Goal: Task Accomplishment & Management: Manage account settings

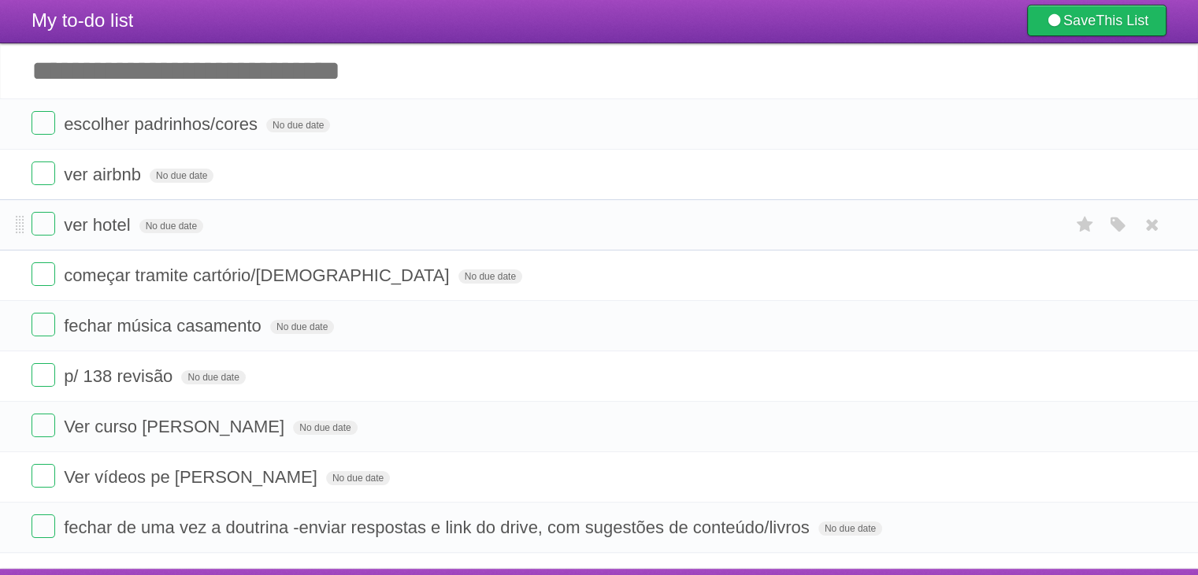
scroll to position [32, 0]
click at [763, 226] on form "ver hotel No due date White Red Blue Green Purple Orange" at bounding box center [599, 225] width 1135 height 26
drag, startPoint x: 763, startPoint y: 226, endPoint x: 763, endPoint y: 177, distance: 48.8
click at [763, 177] on ul "escolher padrinhos/cores No due date White Red Blue Green Purple Orange ver air…" at bounding box center [599, 325] width 1198 height 455
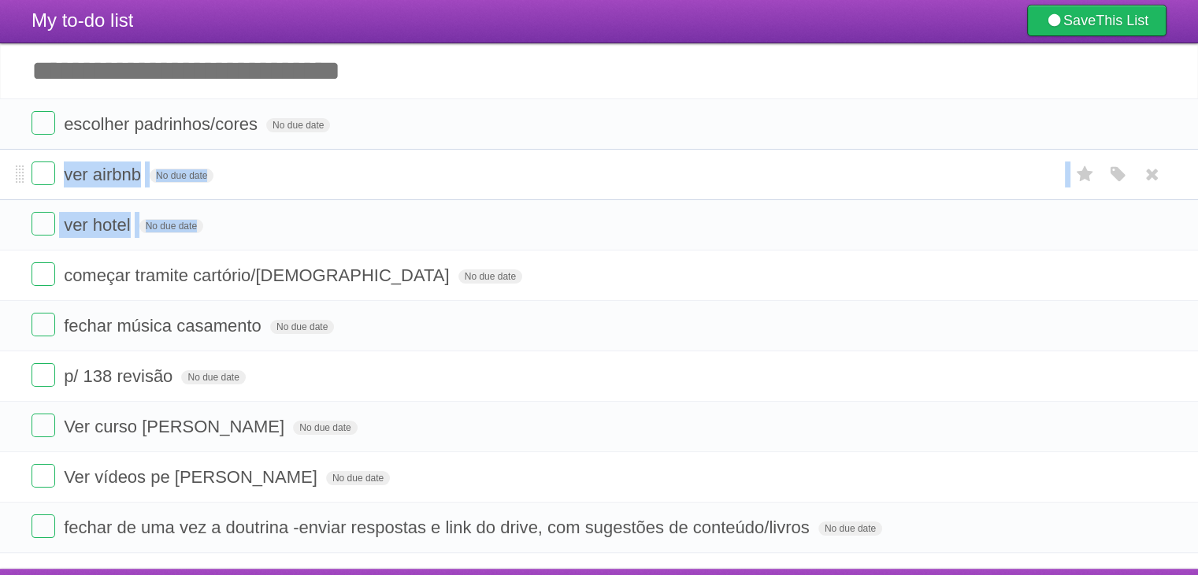
click at [763, 177] on form "ver airbnb No due date White Red Blue Green Purple Orange" at bounding box center [599, 174] width 1135 height 26
drag, startPoint x: 763, startPoint y: 177, endPoint x: 707, endPoint y: 151, distance: 61.7
click at [707, 151] on li "ver airbnb No due date White Red Blue Green Purple Orange" at bounding box center [599, 174] width 1198 height 51
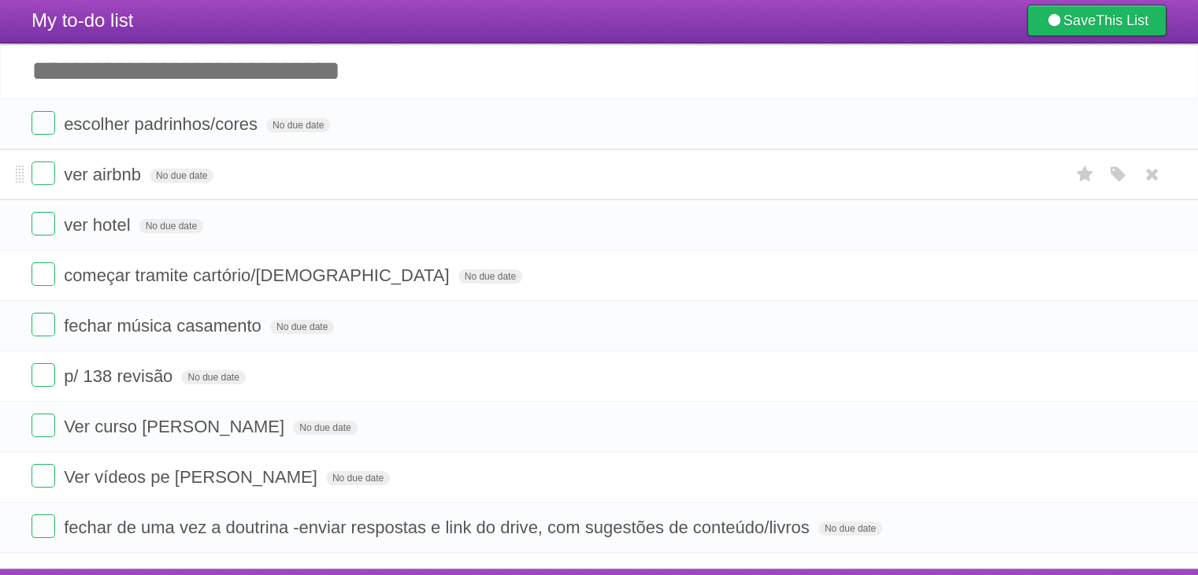
click at [707, 151] on li "ver airbnb No due date White Red Blue Green Purple Orange" at bounding box center [599, 174] width 1198 height 51
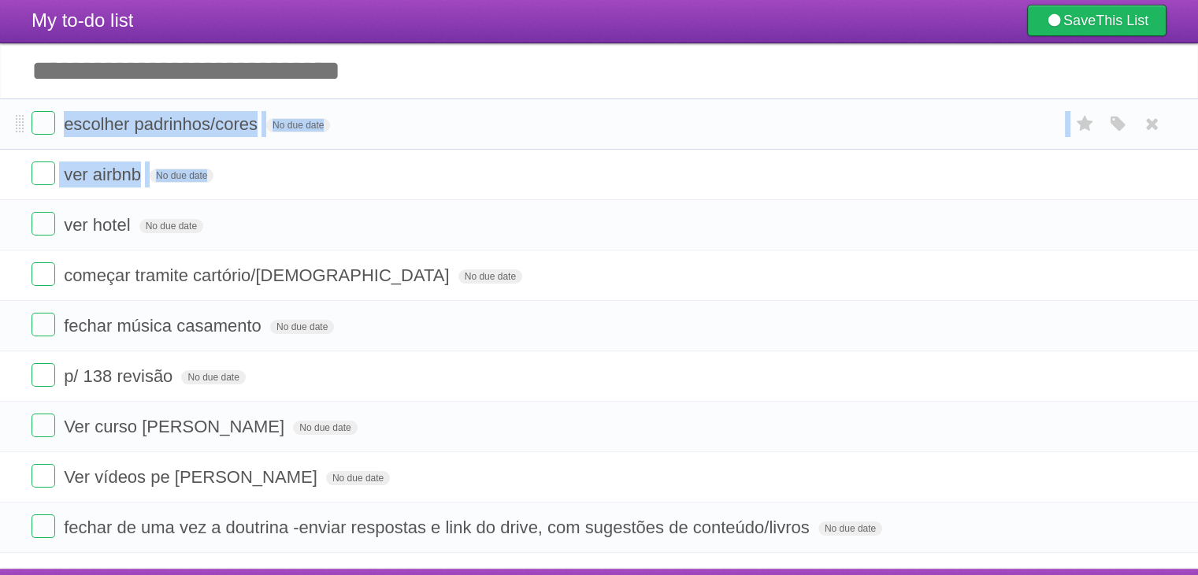
drag, startPoint x: 707, startPoint y: 151, endPoint x: 678, endPoint y: 105, distance: 54.4
click at [678, 105] on ul "escolher padrinhos/cores No due date White Red Blue Green Purple Orange ver air…" at bounding box center [599, 325] width 1198 height 455
click at [678, 105] on li "escolher padrinhos/cores No due date White Red Blue Green Purple Orange" at bounding box center [599, 123] width 1198 height 51
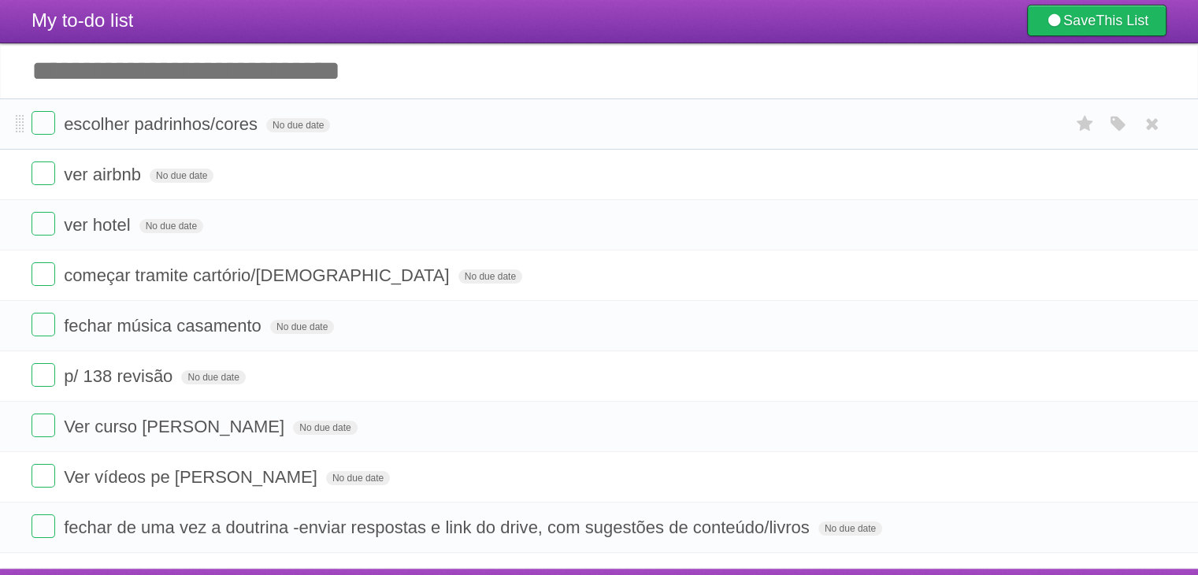
click at [678, 105] on li "escolher padrinhos/cores No due date White Red Blue Green Purple Orange" at bounding box center [599, 123] width 1198 height 51
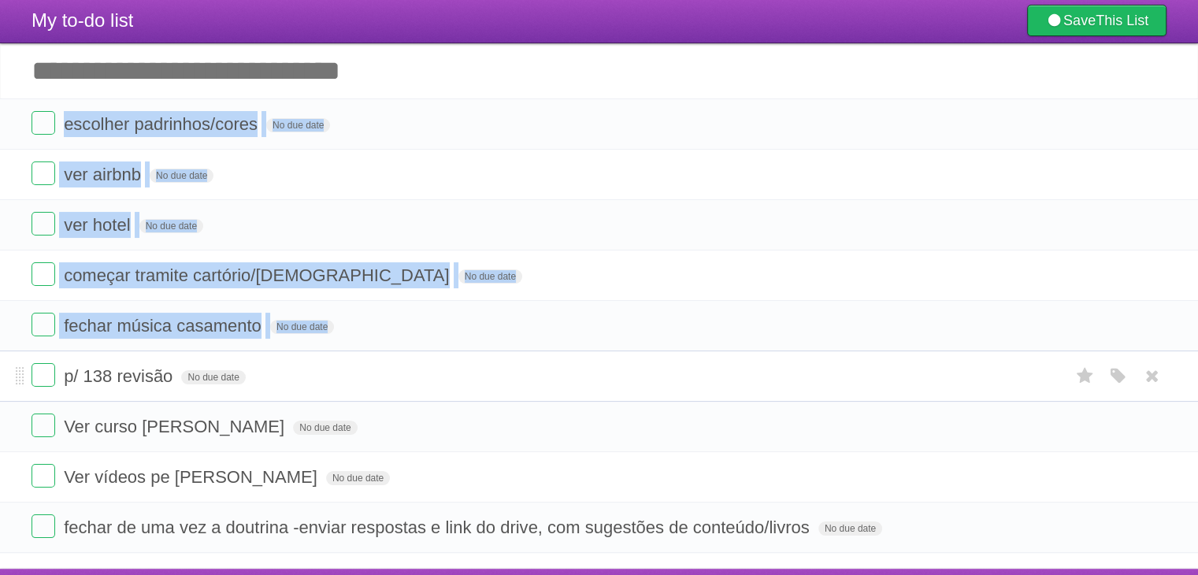
drag, startPoint x: 678, startPoint y: 105, endPoint x: 667, endPoint y: 369, distance: 264.9
click at [667, 369] on ul "escolher padrinhos/cores No due date White Red Blue Green Purple Orange ver air…" at bounding box center [599, 325] width 1198 height 455
click at [667, 369] on form "p/ 138 revisão No due date White Red Blue Green Purple Orange" at bounding box center [599, 376] width 1135 height 26
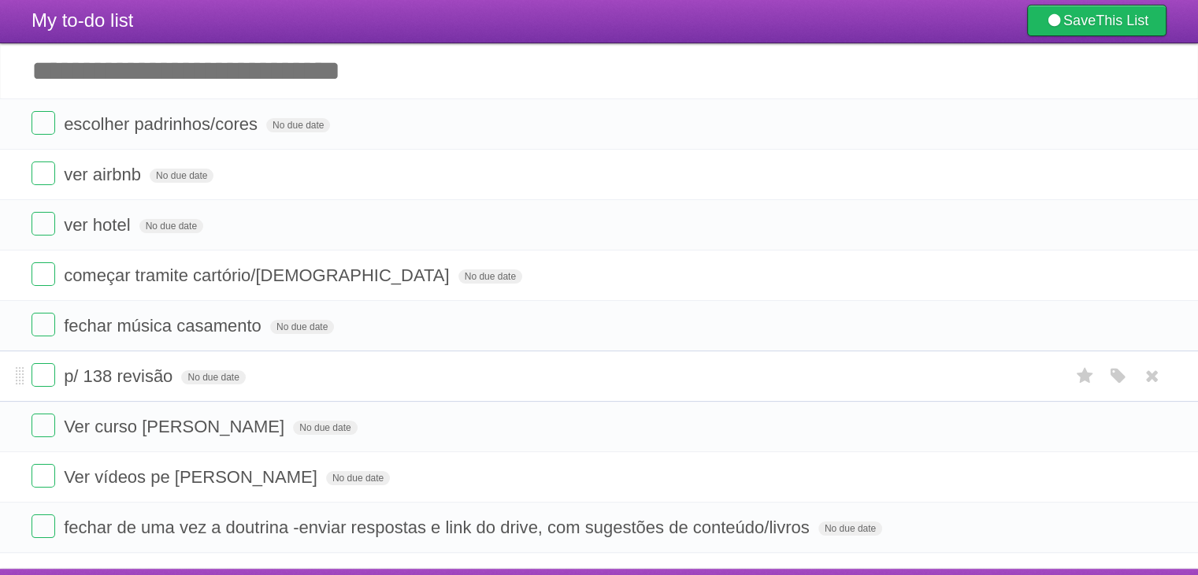
click at [667, 369] on form "p/ 138 revisão No due date White Red Blue Green Purple Orange" at bounding box center [599, 376] width 1135 height 26
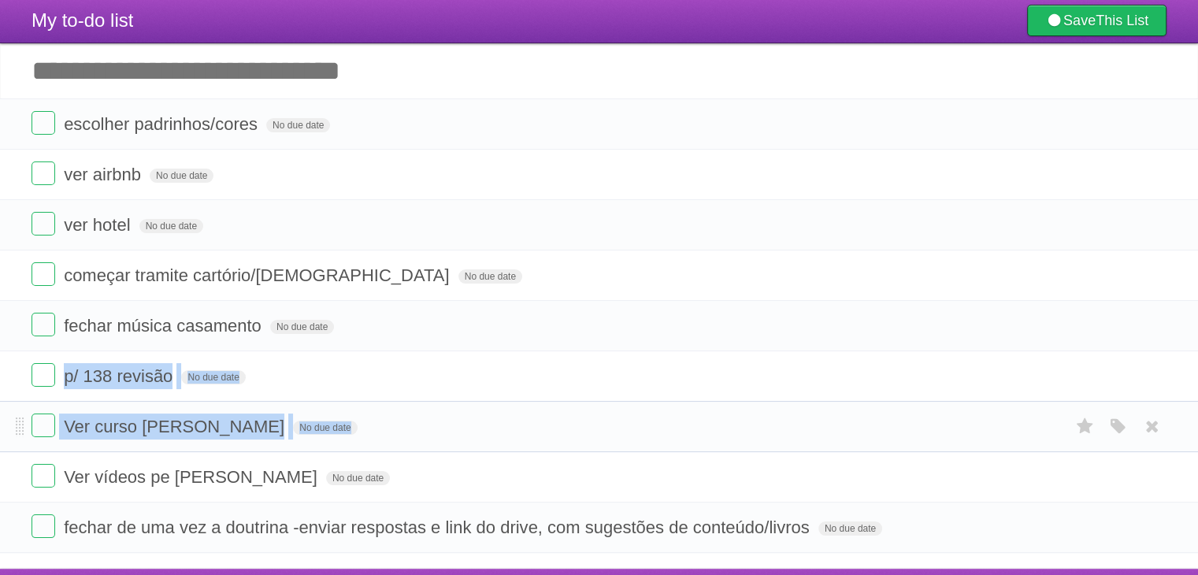
drag, startPoint x: 667, startPoint y: 369, endPoint x: 659, endPoint y: 409, distance: 40.2
click at [659, 409] on ul "escolher padrinhos/cores No due date White Red Blue Green Purple Orange ver air…" at bounding box center [599, 325] width 1198 height 455
click at [659, 409] on li "Ver curso [PERSON_NAME] No due date White Red Blue Green Purple Orange" at bounding box center [599, 426] width 1198 height 51
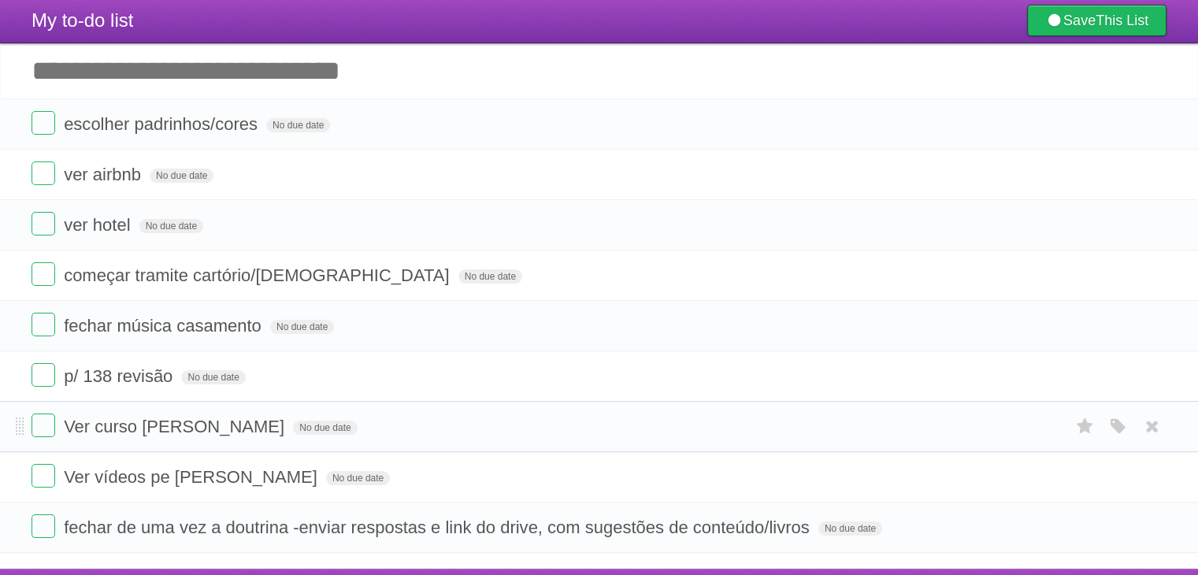
click at [659, 409] on li "Ver curso [PERSON_NAME] No due date White Red Blue Green Purple Orange" at bounding box center [599, 426] width 1198 height 51
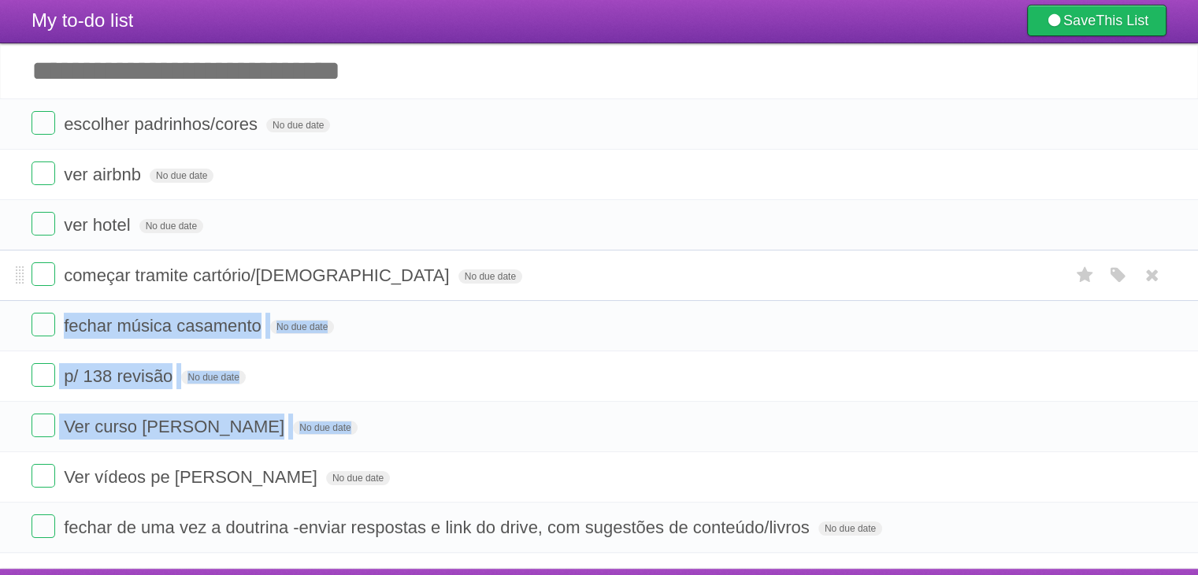
drag, startPoint x: 659, startPoint y: 409, endPoint x: 697, endPoint y: 291, distance: 124.1
click at [697, 291] on ul "escolher padrinhos/cores No due date White Red Blue Green Purple Orange ver air…" at bounding box center [599, 325] width 1198 height 455
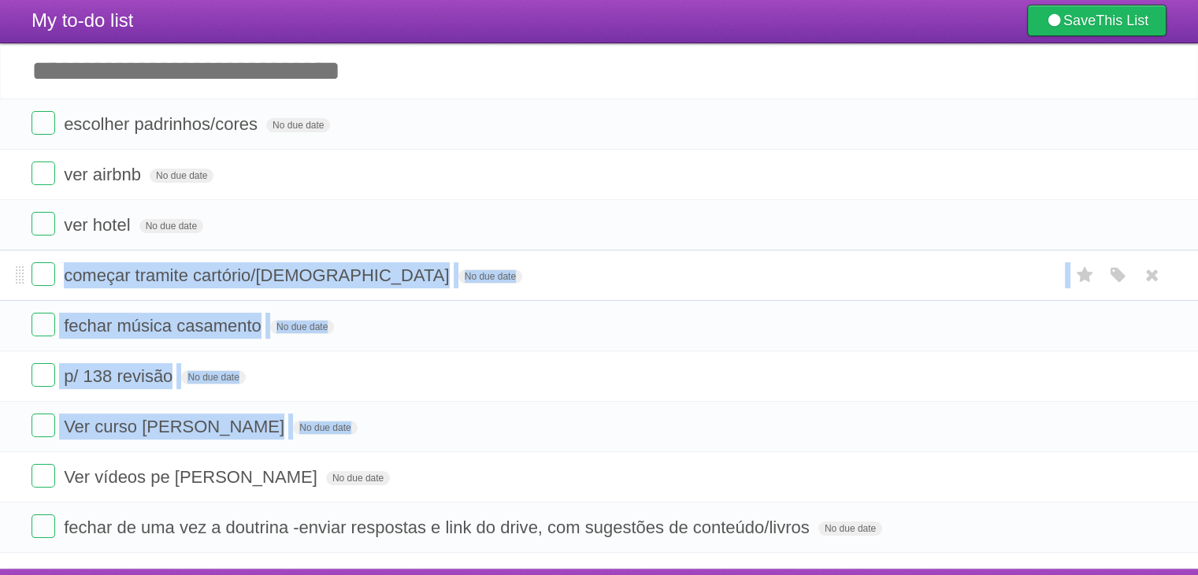
click at [697, 291] on li "começar tramite cartório/[DEMOGRAPHIC_DATA] No due date White Red Blue Green Pu…" at bounding box center [599, 275] width 1198 height 51
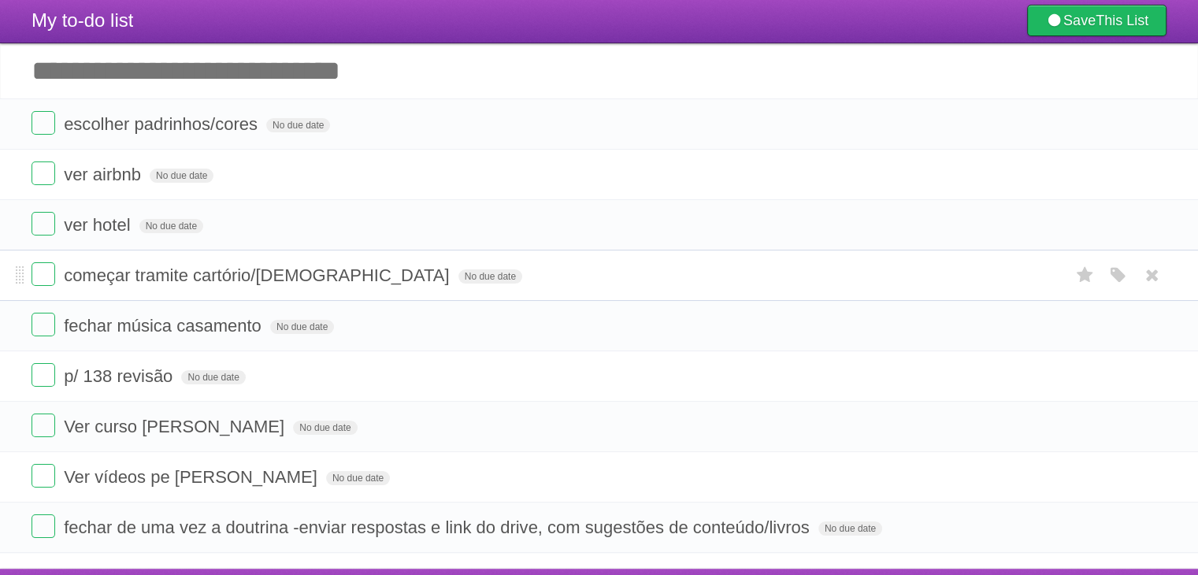
click at [697, 291] on li "começar tramite cartório/[DEMOGRAPHIC_DATA] No due date White Red Blue Green Pu…" at bounding box center [599, 275] width 1198 height 51
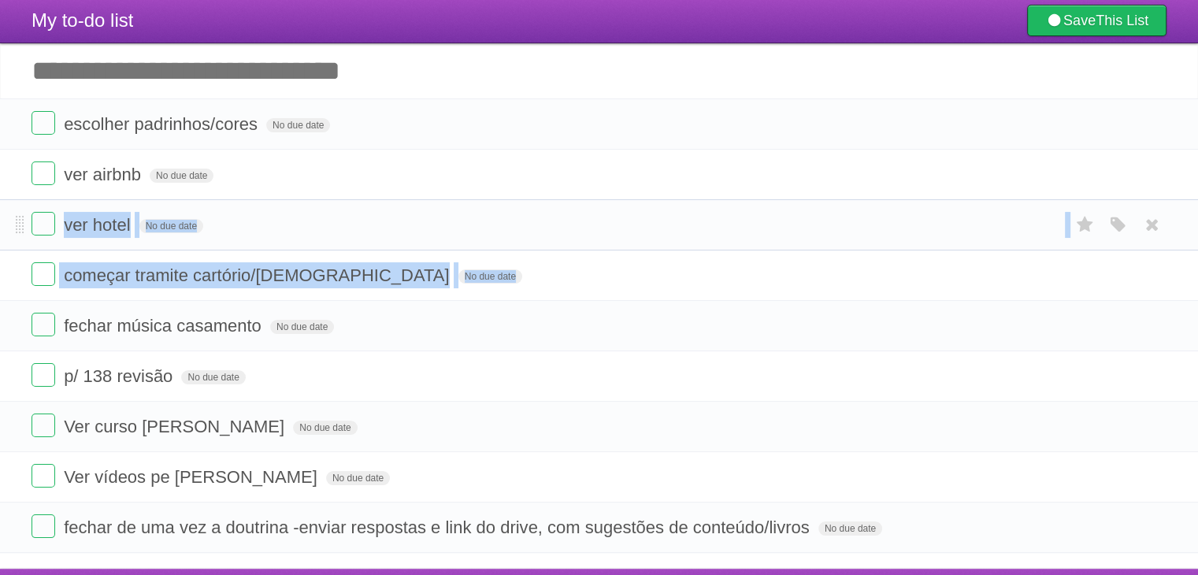
drag, startPoint x: 697, startPoint y: 291, endPoint x: 715, endPoint y: 207, distance: 85.4
click at [715, 207] on ul "escolher padrinhos/cores No due date White Red Blue Green Purple Orange ver air…" at bounding box center [599, 325] width 1198 height 455
click at [715, 207] on li "ver hotel No due date White Red Blue Green Purple Orange" at bounding box center [599, 224] width 1198 height 51
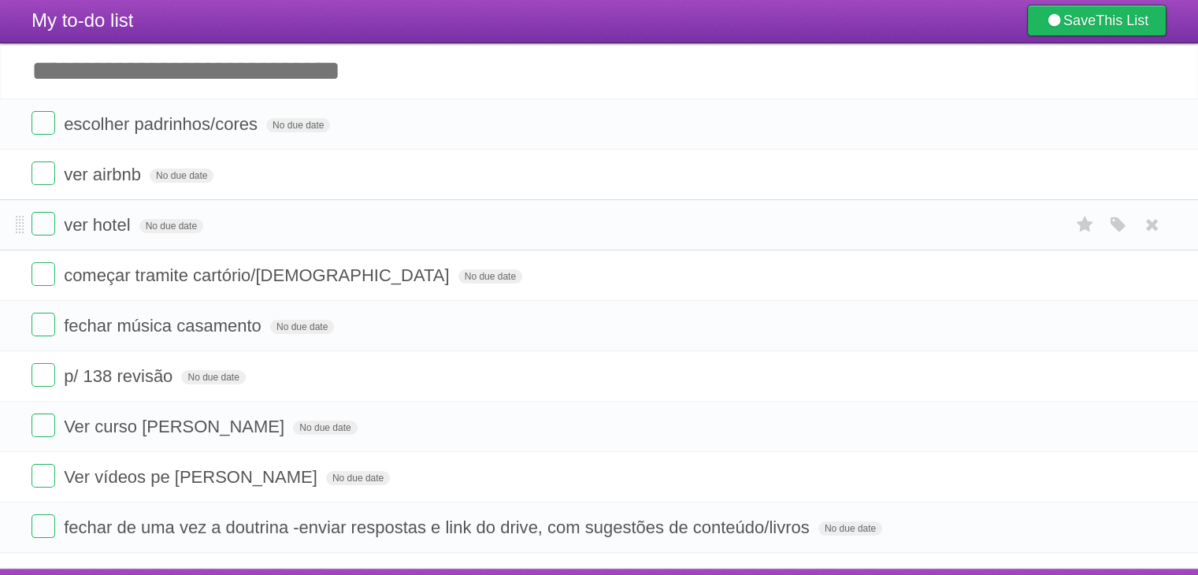
click at [715, 207] on li "ver hotel No due date White Red Blue Green Purple Orange" at bounding box center [599, 224] width 1198 height 51
drag, startPoint x: 715, startPoint y: 207, endPoint x: 715, endPoint y: 228, distance: 20.5
click at [715, 228] on li "ver hotel No due date White Red Blue Green Purple Orange" at bounding box center [599, 224] width 1198 height 51
click at [715, 228] on form "ver hotel No due date White Red Blue Green Purple Orange" at bounding box center [599, 225] width 1135 height 26
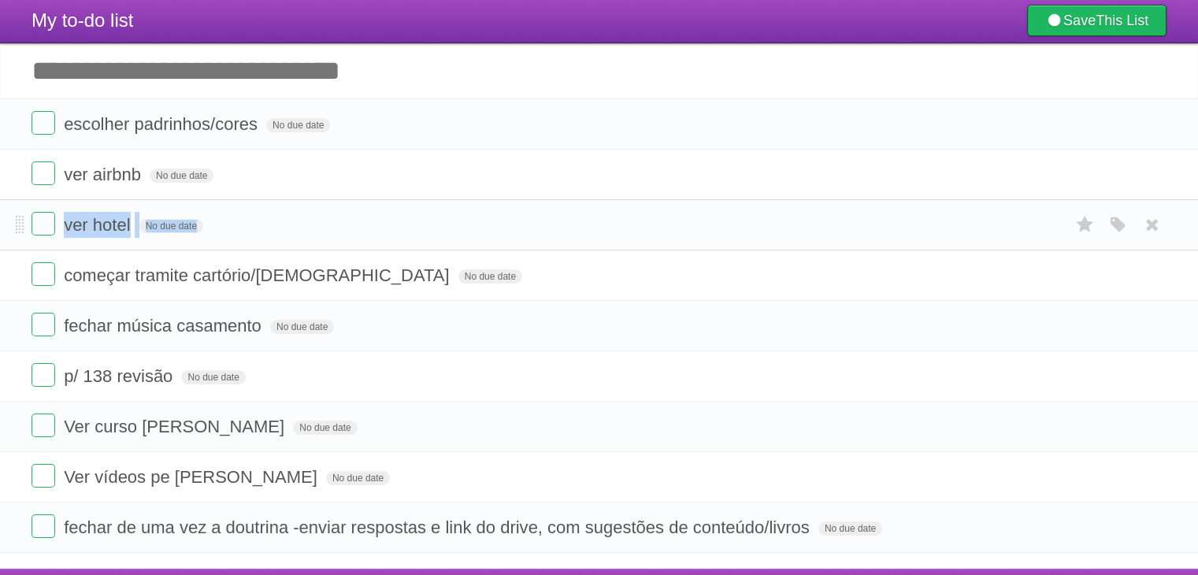
drag, startPoint x: 715, startPoint y: 228, endPoint x: 716, endPoint y: 239, distance: 11.8
click at [716, 239] on li "ver hotel No due date White Red Blue Green Purple Orange" at bounding box center [599, 224] width 1198 height 51
click at [713, 246] on li "ver hotel No due date White Red Blue Green Purple Orange" at bounding box center [599, 224] width 1198 height 51
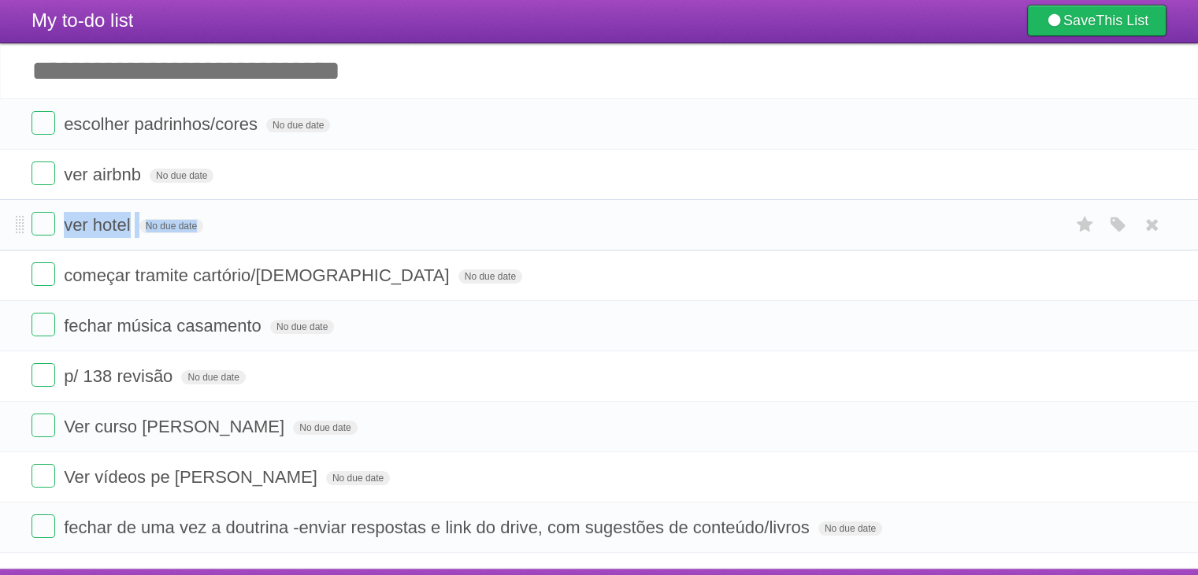
click at [713, 246] on li "ver hotel No due date White Red Blue Green Purple Orange" at bounding box center [599, 224] width 1198 height 51
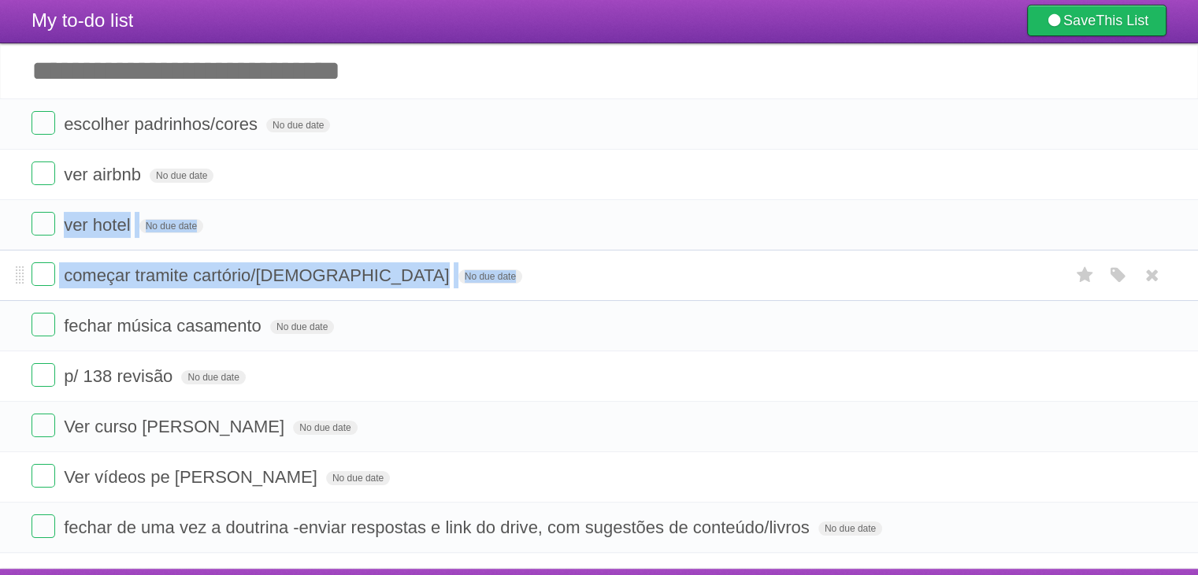
drag, startPoint x: 713, startPoint y: 246, endPoint x: 719, endPoint y: 273, distance: 27.5
click at [719, 273] on ul "escolher padrinhos/cores No due date White Red Blue Green Purple Orange ver air…" at bounding box center [599, 325] width 1198 height 455
click at [719, 273] on form "começar tramite cartório/[DEMOGRAPHIC_DATA] No due date White Red Blue Green Pu…" at bounding box center [599, 275] width 1135 height 26
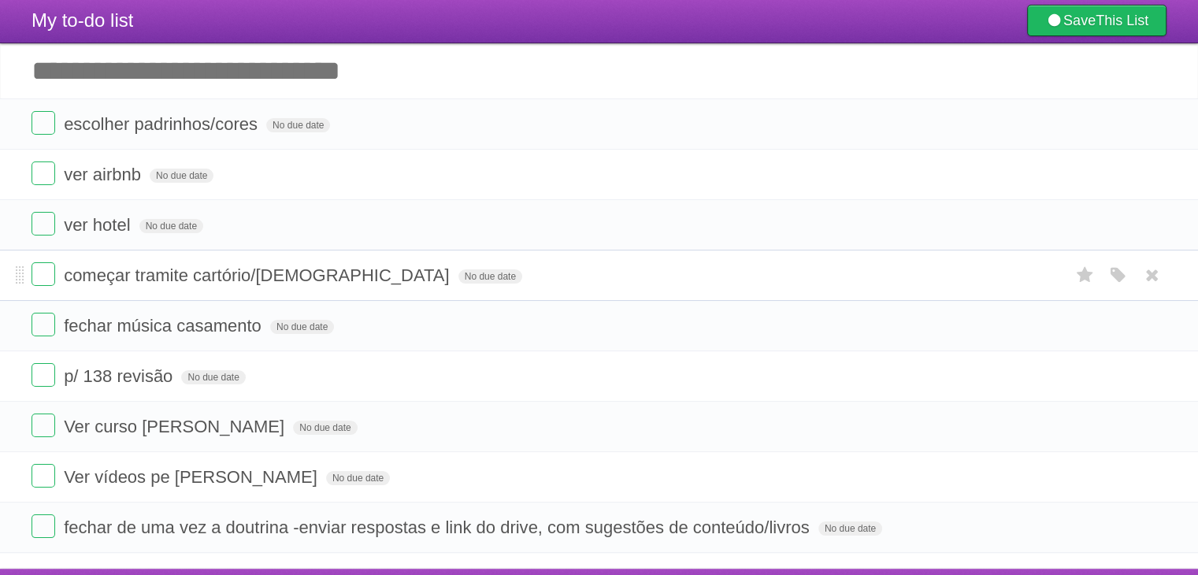
click at [719, 273] on form "começar tramite cartório/[DEMOGRAPHIC_DATA] No due date White Red Blue Green Pu…" at bounding box center [599, 275] width 1135 height 26
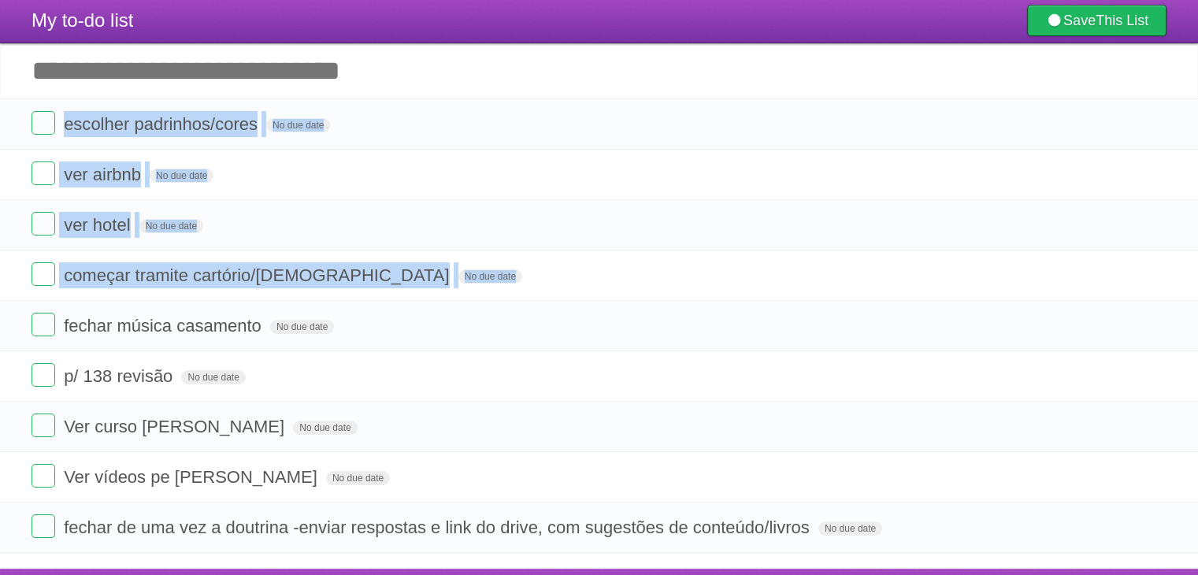
drag, startPoint x: 719, startPoint y: 273, endPoint x: 729, endPoint y: 86, distance: 187.0
click at [729, 86] on div "My to-do list Save This List Add another task ********* escolher padrinhos/core…" at bounding box center [599, 275] width 1198 height 555
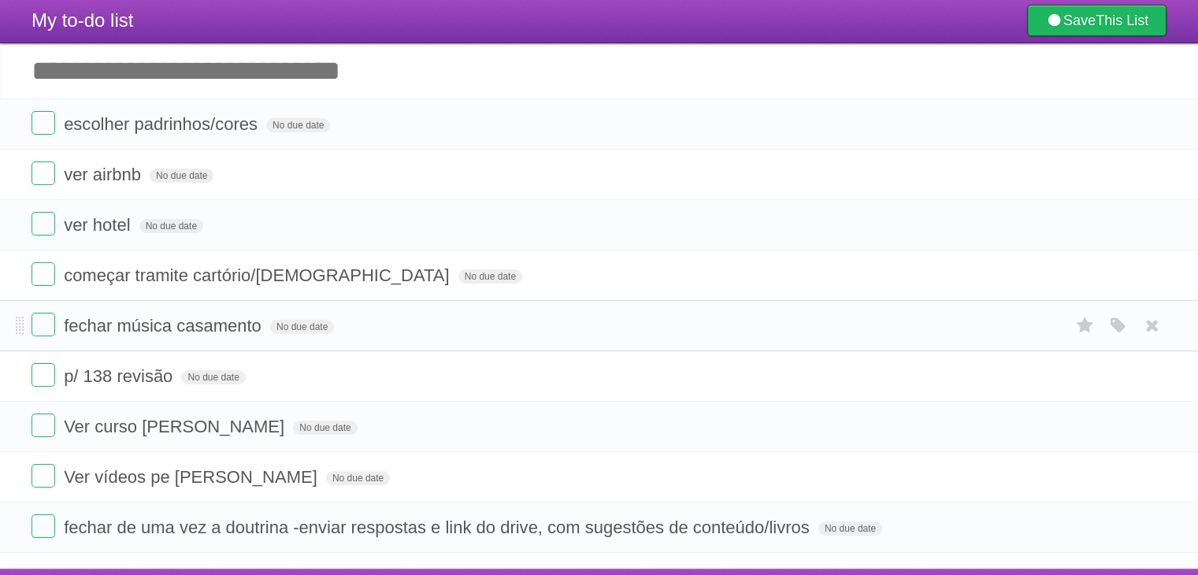
click at [562, 306] on li "fechar música casamento No due date White Red Blue Green Purple Orange" at bounding box center [599, 325] width 1198 height 51
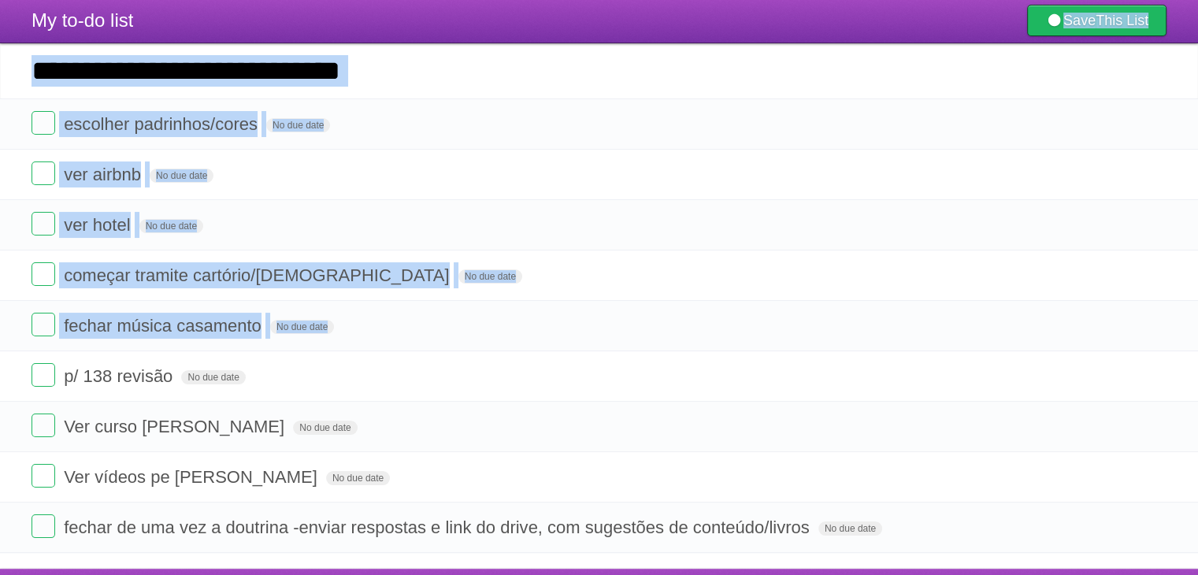
scroll to position [0, 0]
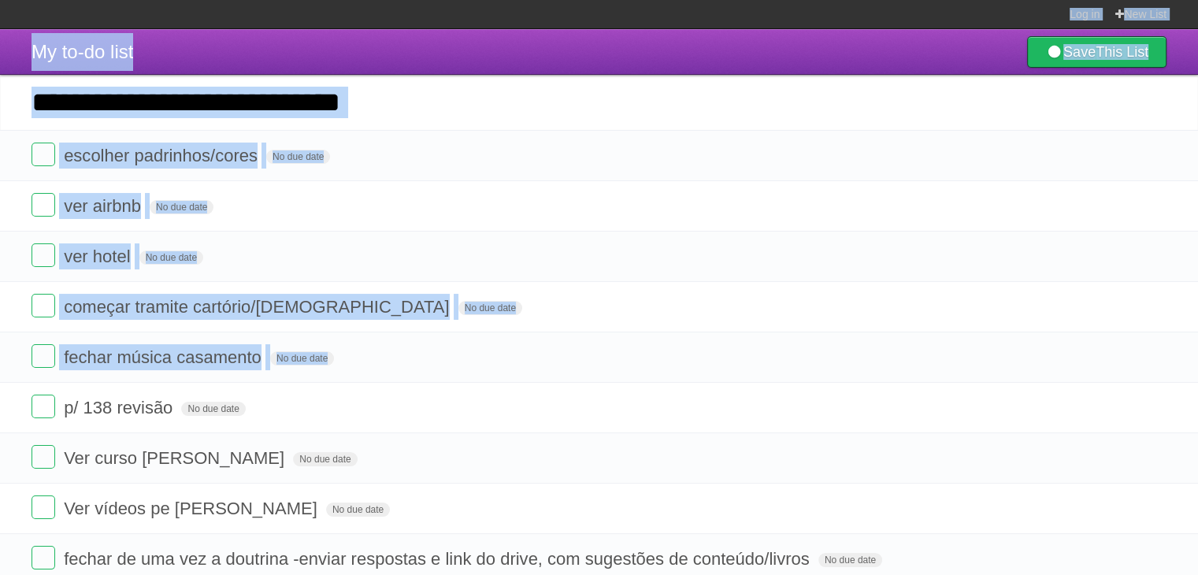
drag, startPoint x: 562, startPoint y: 306, endPoint x: 609, endPoint y: -69, distance: 377.8
click at [609, 0] on html "Log in New List Log in Save list Create a new list My to-do list Save This List…" at bounding box center [599, 319] width 1198 height 638
click at [467, 20] on section "Log in New List" at bounding box center [599, 14] width 1198 height 29
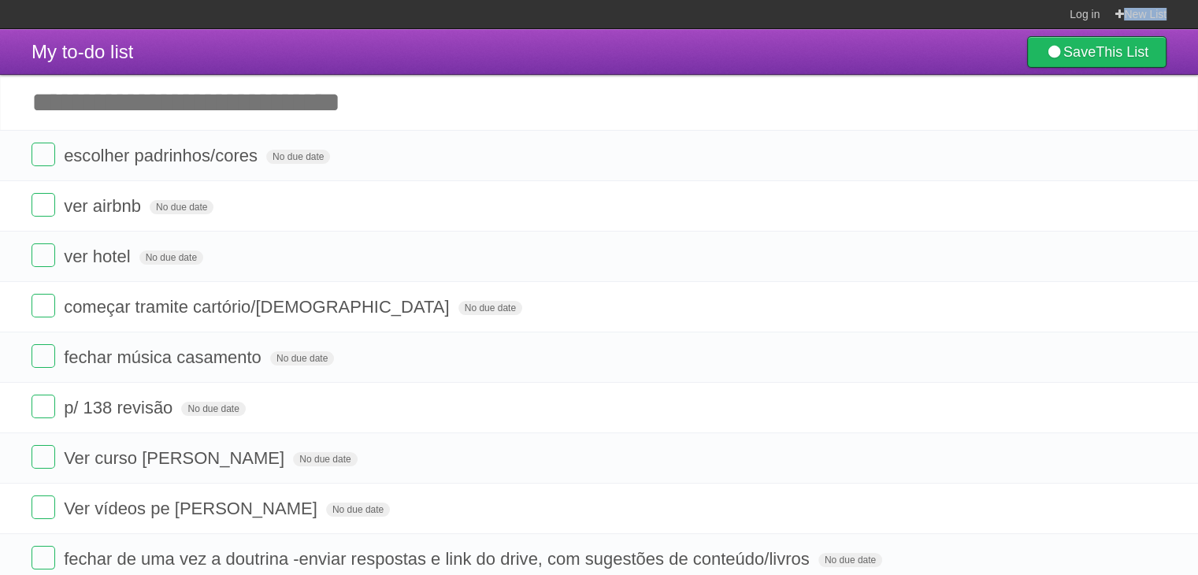
click at [467, 20] on section "Log in New List" at bounding box center [599, 14] width 1198 height 29
click at [463, 13] on section "Log in New List" at bounding box center [599, 14] width 1198 height 29
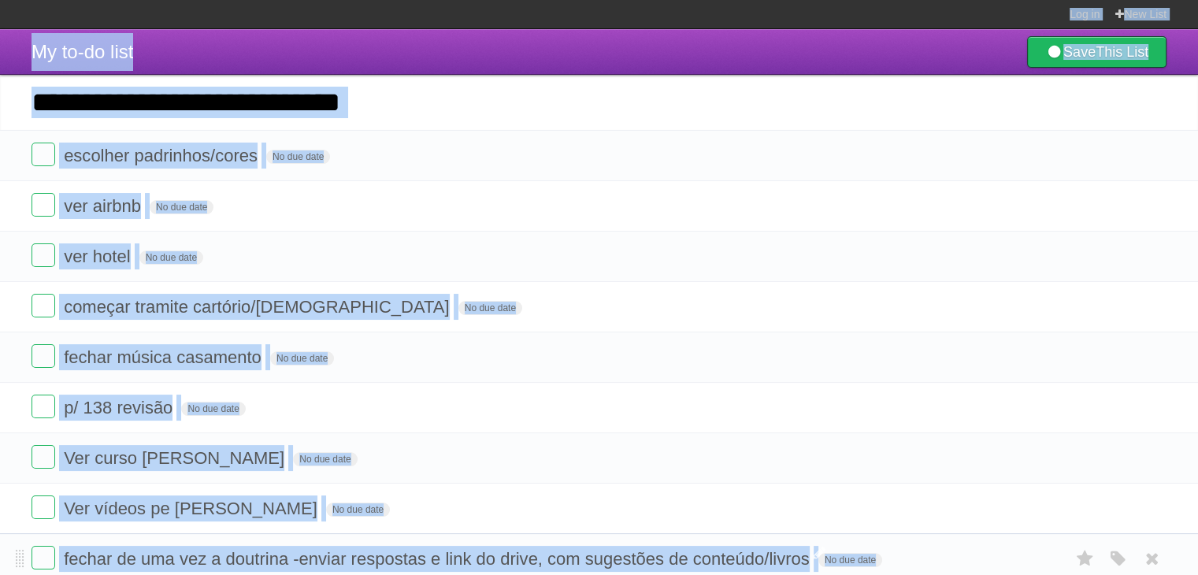
drag, startPoint x: 463, startPoint y: 13, endPoint x: 439, endPoint y: 559, distance: 545.7
click at [439, 559] on body "Log in New List Log in Save list Create a new list My to-do list Save This List…" at bounding box center [599, 319] width 1198 height 638
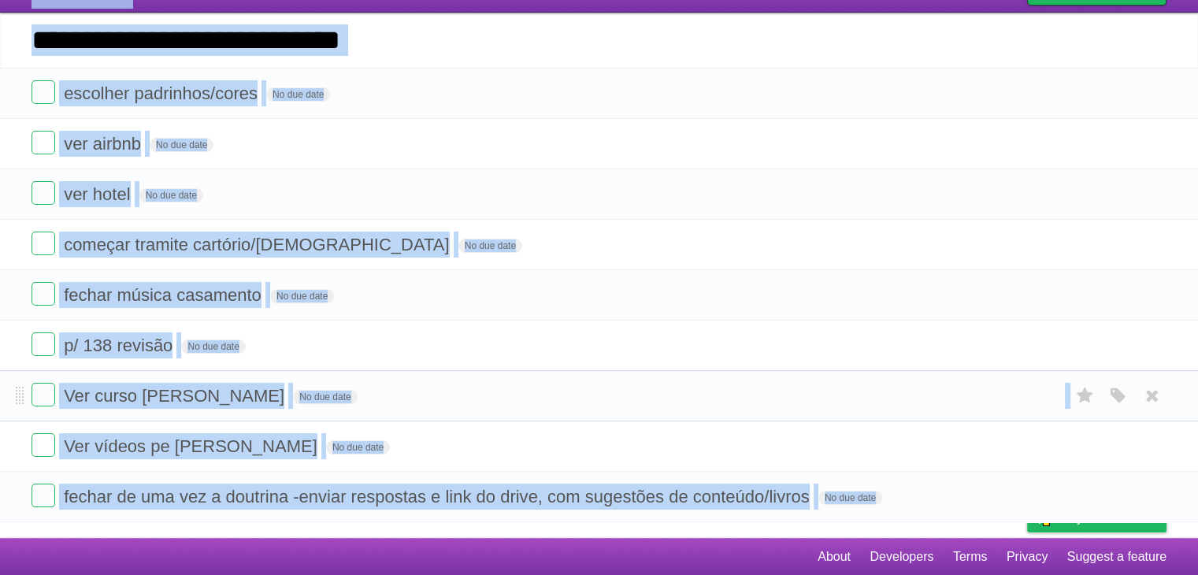
click at [432, 370] on li "Ver curso [PERSON_NAME] No due date White Red Blue Green Purple Orange" at bounding box center [599, 395] width 1198 height 51
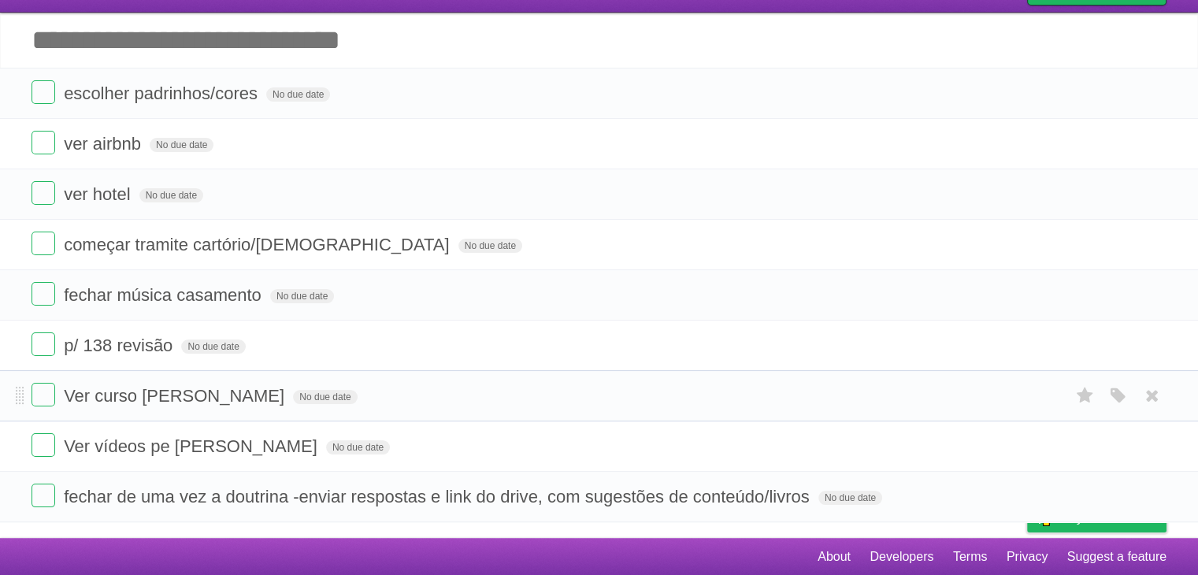
click at [435, 383] on form "Ver curso [PERSON_NAME] No due date White Red Blue Green Purple Orange" at bounding box center [599, 396] width 1135 height 26
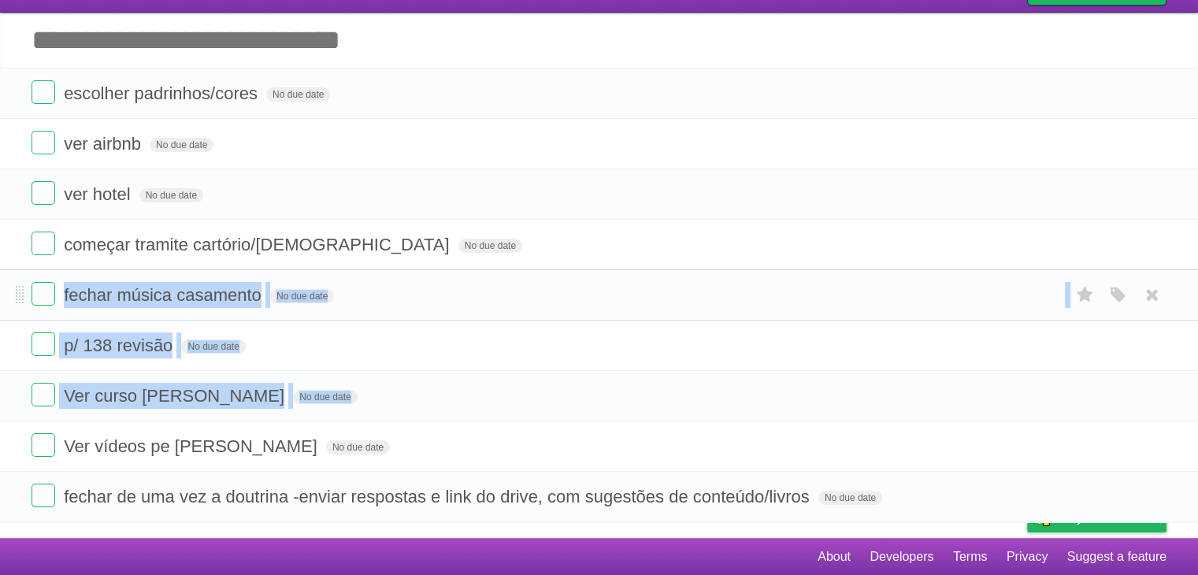
drag, startPoint x: 435, startPoint y: 383, endPoint x: 448, endPoint y: 299, distance: 84.6
click at [448, 299] on ul "escolher padrinhos/cores No due date White Red Blue Green Purple Orange ver air…" at bounding box center [599, 295] width 1198 height 455
click at [448, 299] on form "fechar música casamento No due date White Red Blue Green Purple Orange" at bounding box center [599, 295] width 1135 height 26
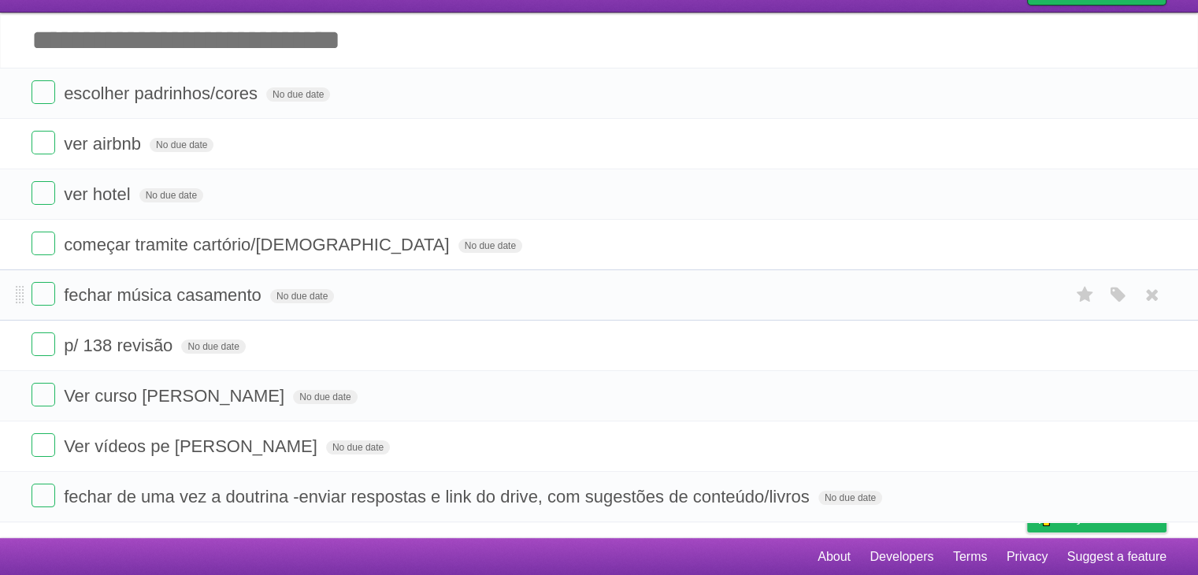
click at [448, 299] on form "fechar música casamento No due date White Red Blue Green Purple Orange" at bounding box center [599, 295] width 1135 height 26
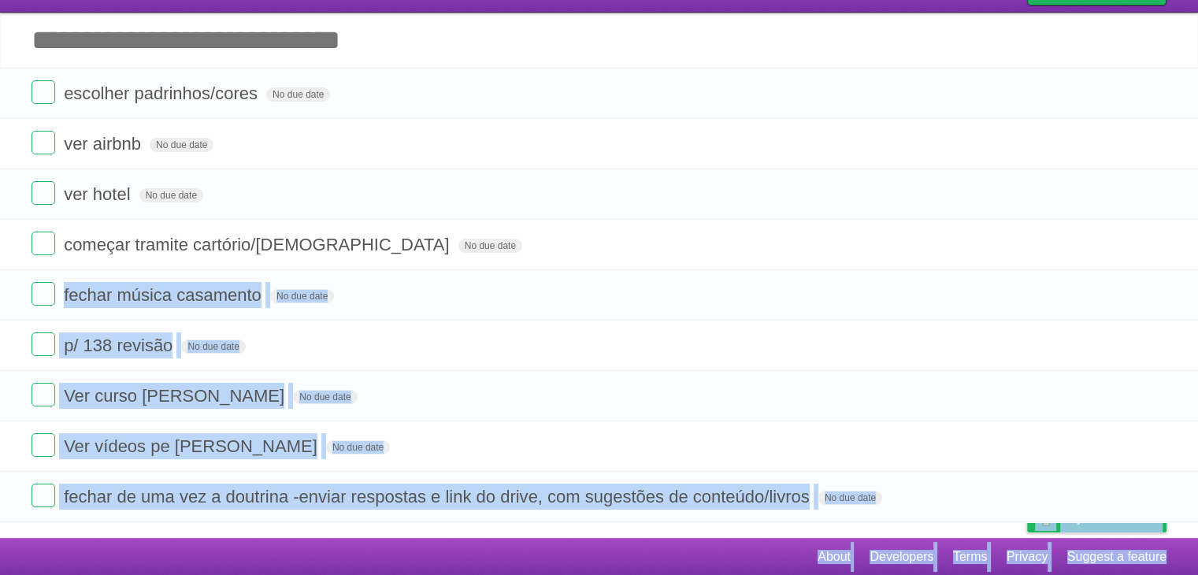
drag, startPoint x: 448, startPoint y: 299, endPoint x: 469, endPoint y: 565, distance: 266.3
click at [469, 565] on body "Log in New List Log in Save list Create a new list My to-do list Save This List…" at bounding box center [599, 257] width 1198 height 638
click at [469, 565] on footer "About Developers Terms Privacy Suggest a feature" at bounding box center [599, 557] width 1198 height 38
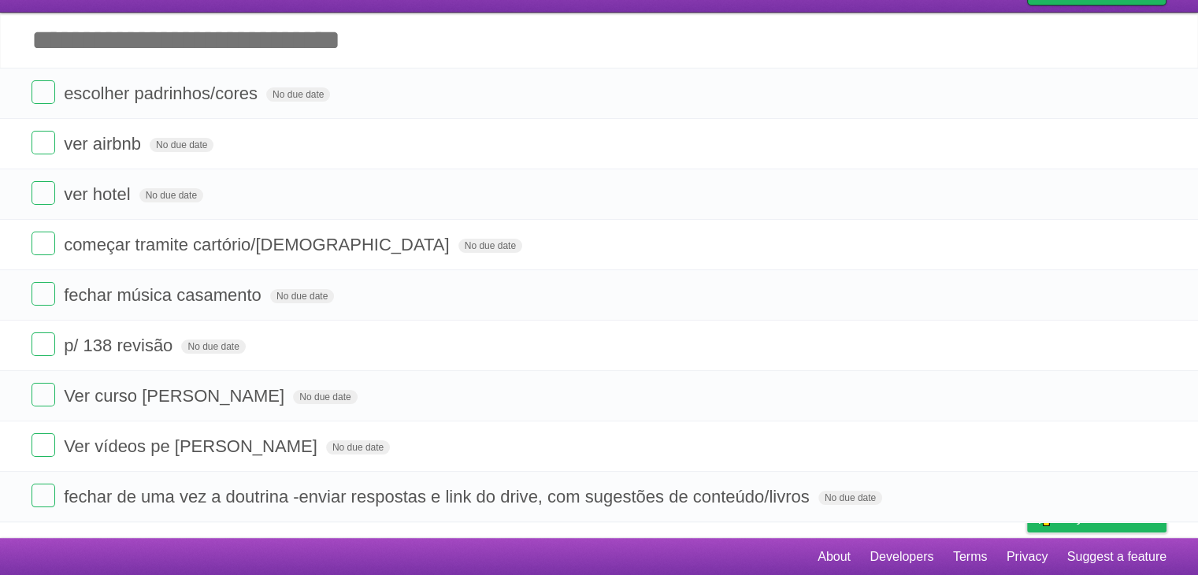
click at [469, 565] on footer "About Developers Terms Privacy Suggest a feature" at bounding box center [599, 557] width 1198 height 38
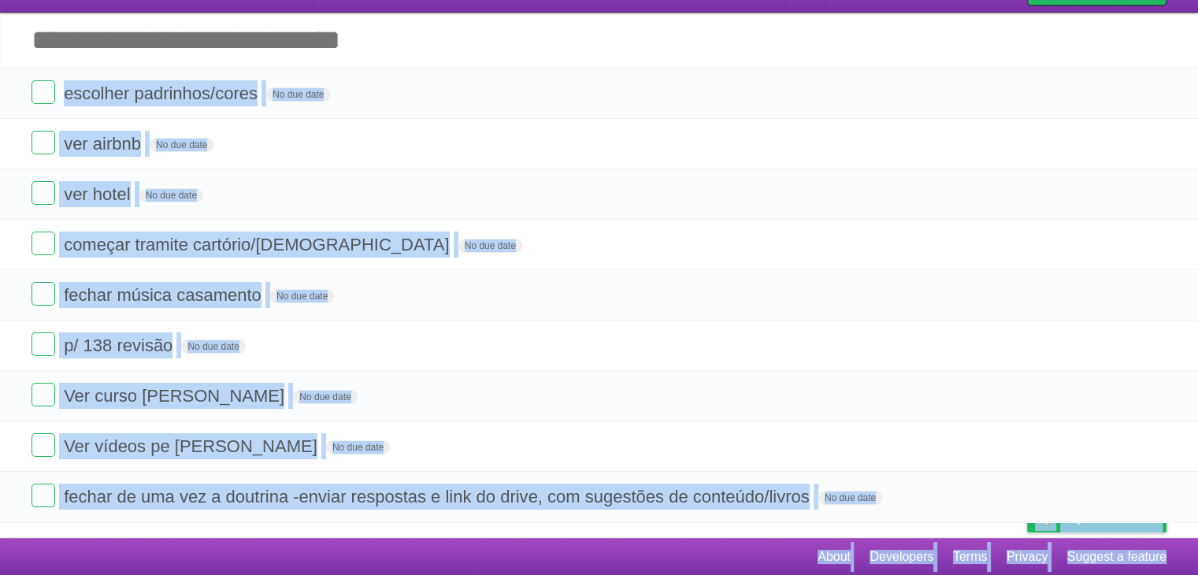
drag, startPoint x: 469, startPoint y: 565, endPoint x: 477, endPoint y: 27, distance: 538.1
click at [477, 27] on body "Log in New List Log in Save list Create a new list My to-do list Save This List…" at bounding box center [599, 257] width 1198 height 638
click at [472, 86] on form "escolher padrinhos/cores No due date White Red Blue Green Purple Orange" at bounding box center [599, 93] width 1135 height 26
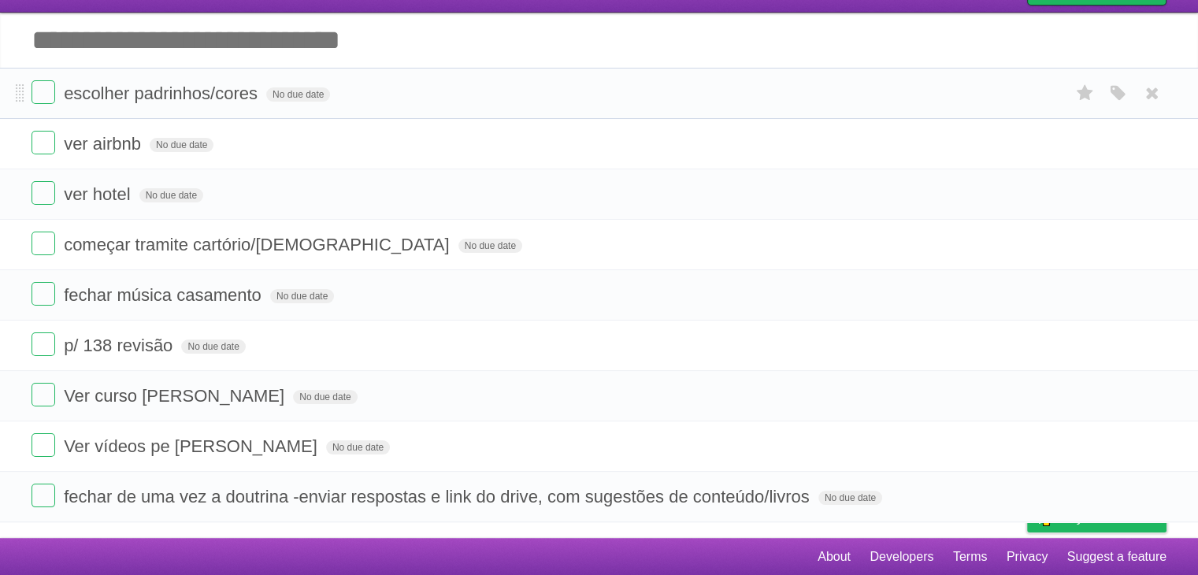
click at [472, 86] on form "escolher padrinhos/cores No due date White Red Blue Green Purple Orange" at bounding box center [599, 93] width 1135 height 26
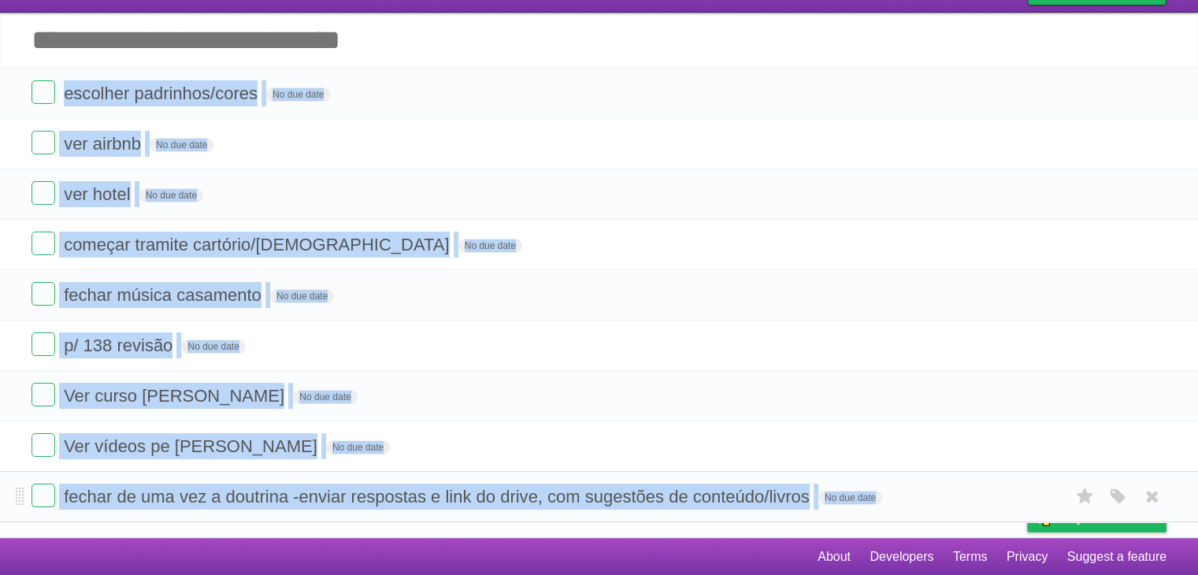
drag, startPoint x: 472, startPoint y: 86, endPoint x: 482, endPoint y: 518, distance: 431.8
click at [482, 518] on ul "escolher padrinhos/cores No due date White Red Blue Green Purple Orange ver air…" at bounding box center [599, 295] width 1198 height 455
click at [485, 534] on article "My to-do list Save This List Add another task ********* escolher padrinhos/core…" at bounding box center [599, 252] width 1198 height 571
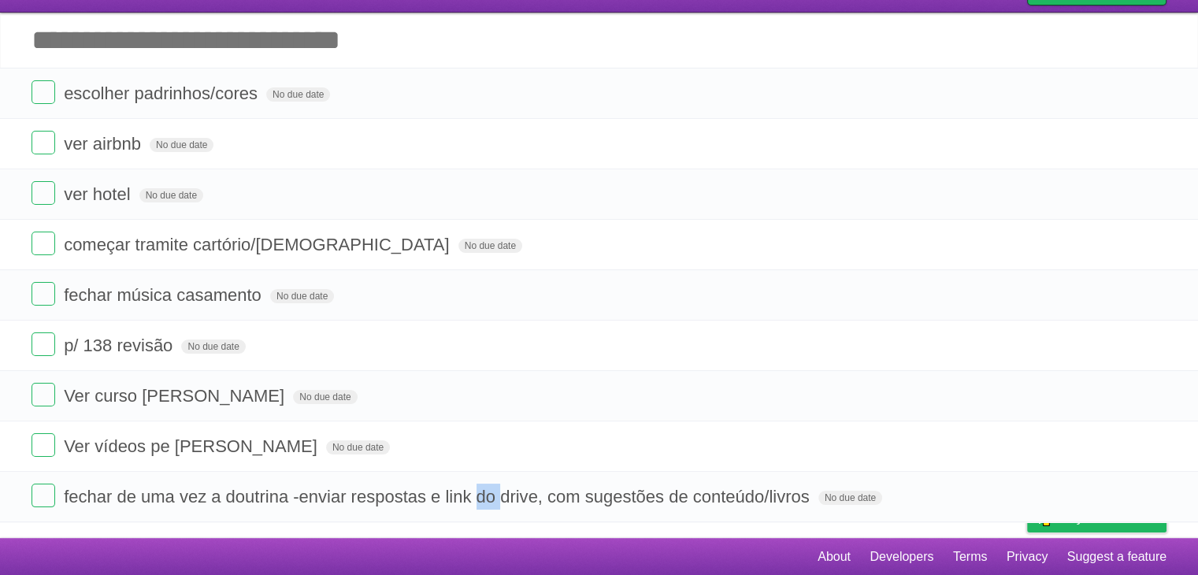
click at [485, 534] on article "My to-do list Save This List Add another task ********* escolher padrinhos/core…" at bounding box center [599, 252] width 1198 height 571
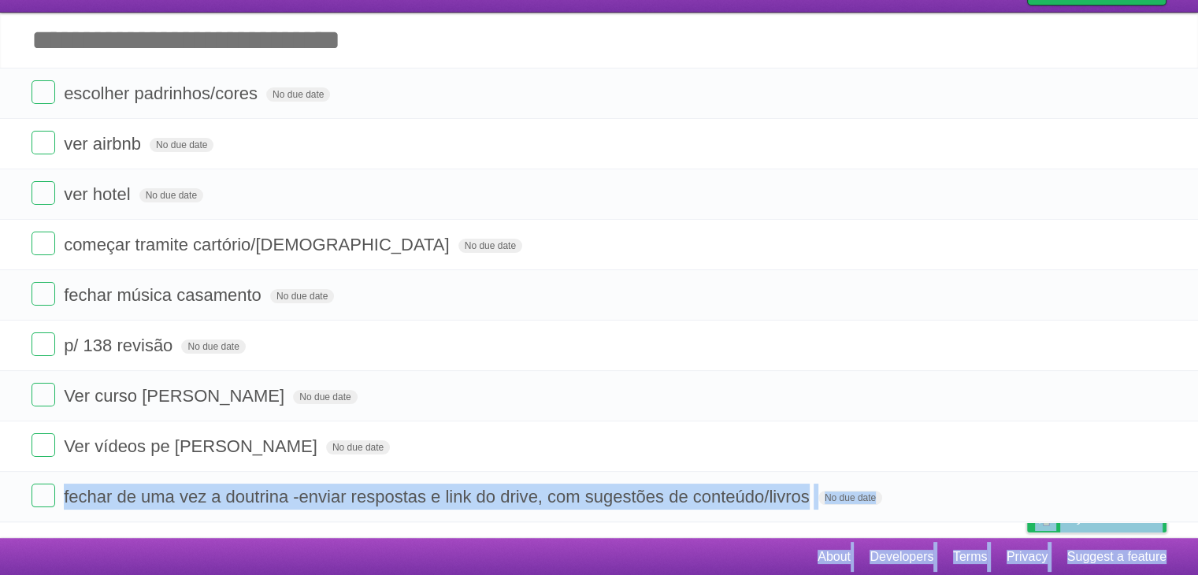
drag, startPoint x: 485, startPoint y: 534, endPoint x: 490, endPoint y: 559, distance: 24.9
click at [490, 559] on body "Log in New List Log in Save list Create a new list My to-do list Save This List…" at bounding box center [599, 257] width 1198 height 638
click at [490, 559] on footer "About Developers Terms Privacy Suggest a feature" at bounding box center [599, 557] width 1198 height 38
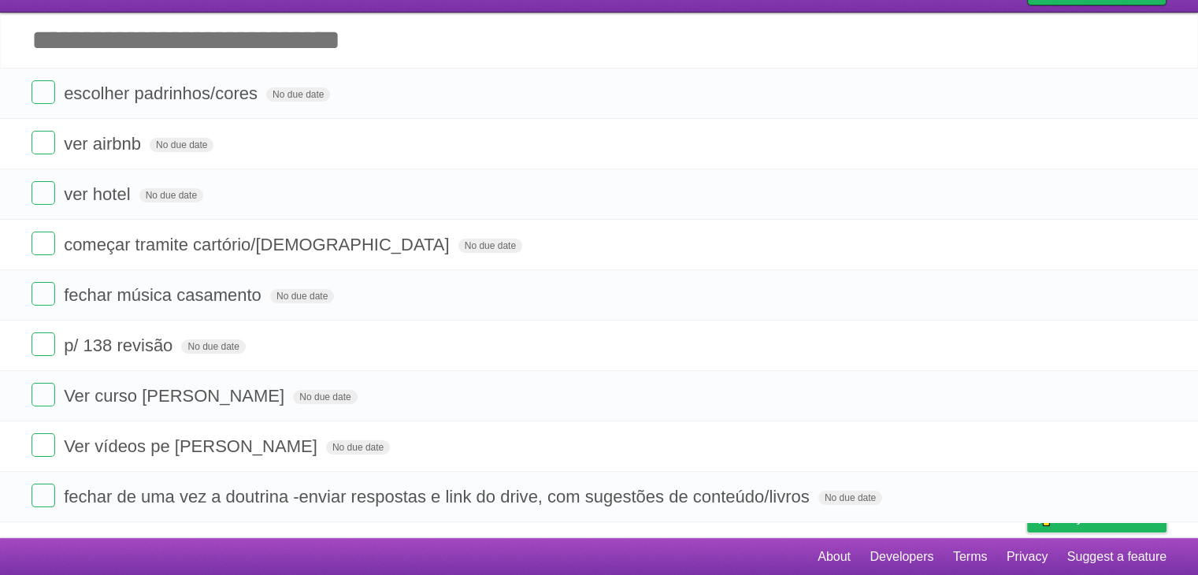
click at [490, 559] on footer "About Developers Terms Privacy Suggest a feature" at bounding box center [599, 557] width 1198 height 38
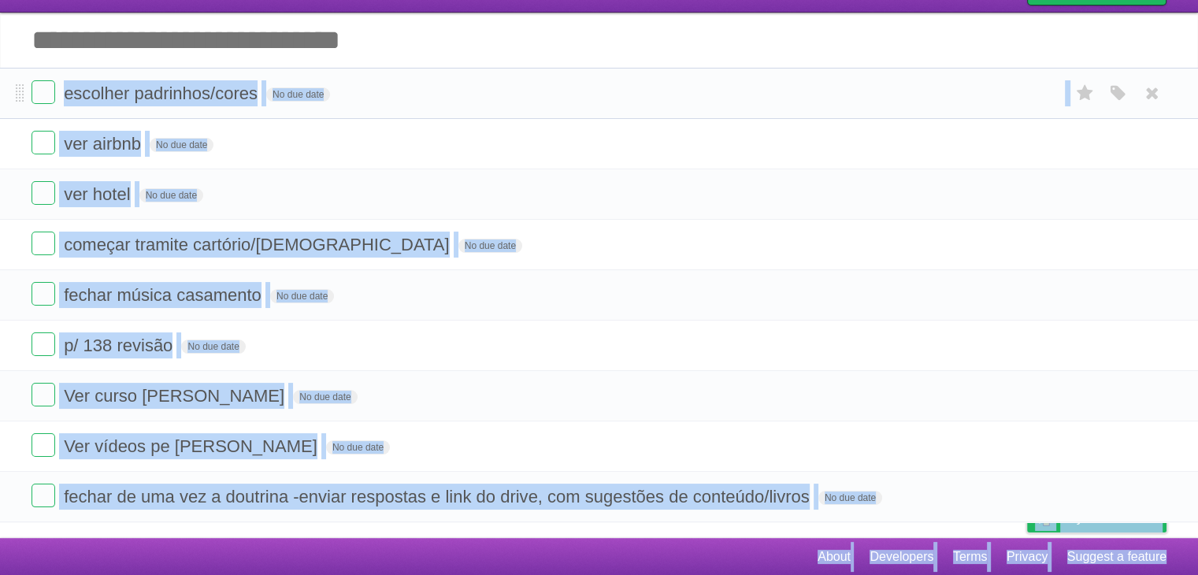
drag, startPoint x: 490, startPoint y: 559, endPoint x: 473, endPoint y: 98, distance: 460.4
click at [473, 98] on body "Log in New List Log in Save list Create a new list My to-do list Save This List…" at bounding box center [599, 257] width 1198 height 638
click at [473, 98] on form "escolher padrinhos/cores No due date White Red Blue Green Purple Orange" at bounding box center [599, 93] width 1135 height 26
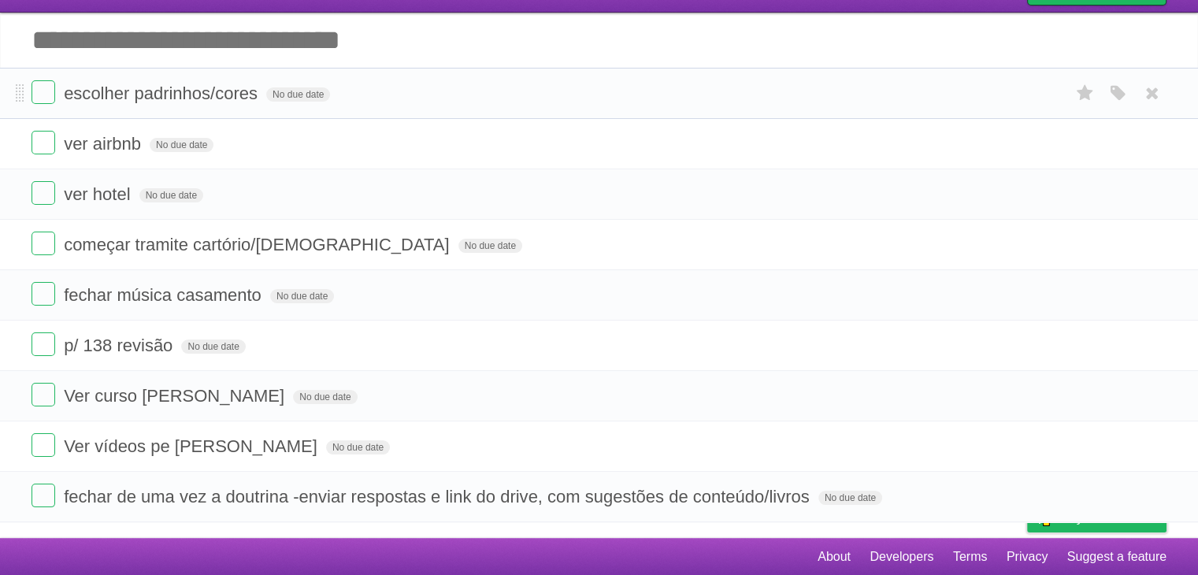
click at [473, 98] on form "escolher padrinhos/cores No due date White Red Blue Green Purple Orange" at bounding box center [599, 93] width 1135 height 26
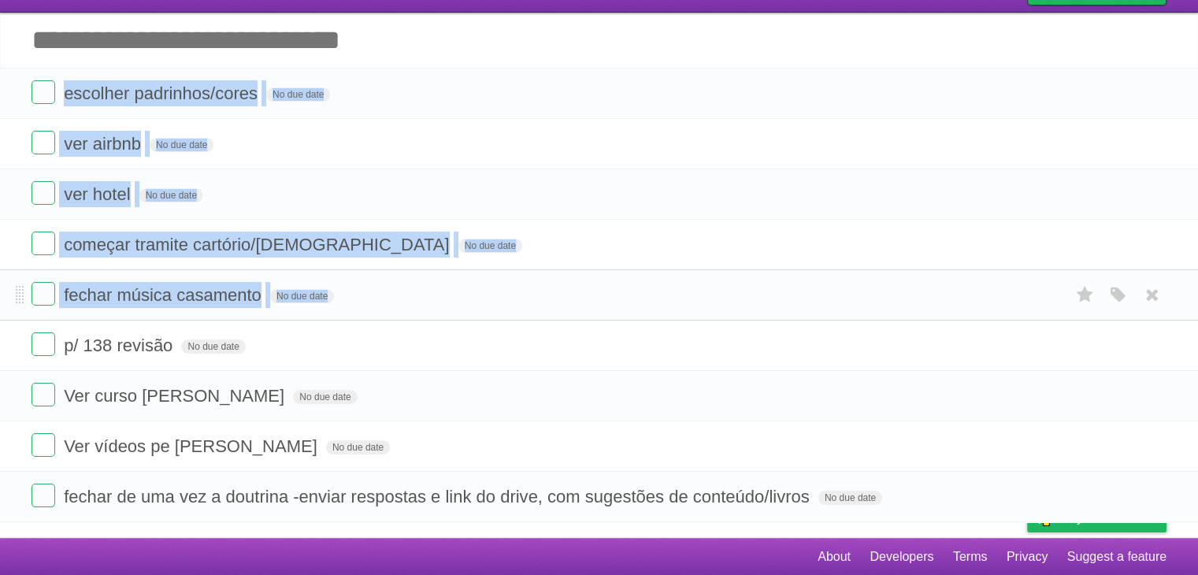
drag, startPoint x: 473, startPoint y: 98, endPoint x: 490, endPoint y: 305, distance: 207.1
click at [490, 305] on ul "escolher padrinhos/cores No due date White Red Blue Green Purple Orange ver air…" at bounding box center [599, 295] width 1198 height 455
click at [490, 305] on form "fechar música casamento No due date White Red Blue Green Purple Orange" at bounding box center [599, 295] width 1135 height 26
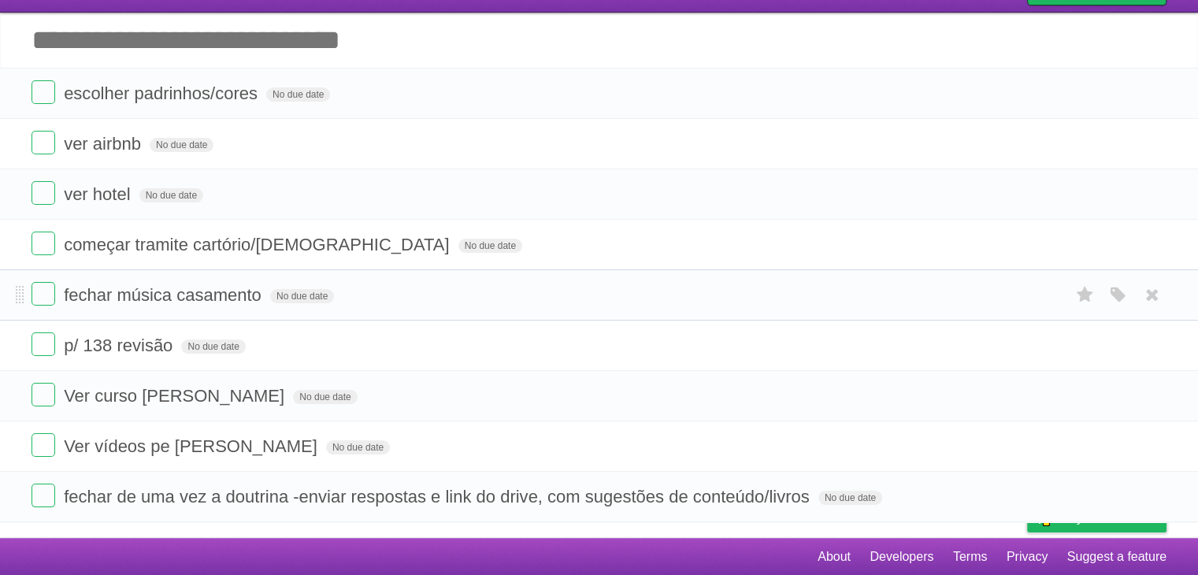
click at [490, 305] on form "fechar música casamento No due date White Red Blue Green Purple Orange" at bounding box center [599, 295] width 1135 height 26
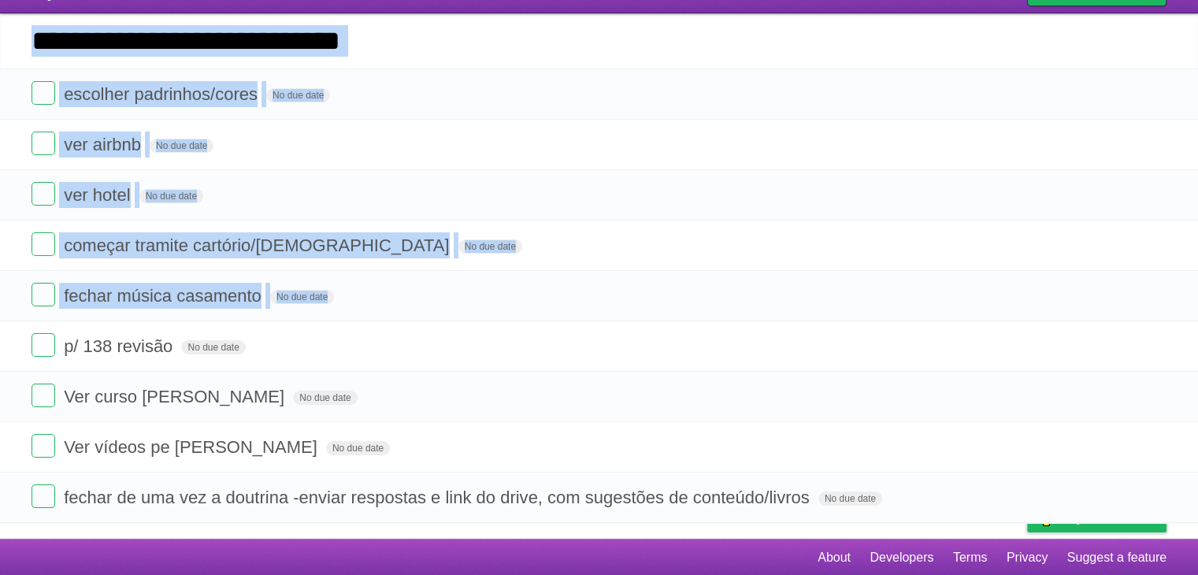
scroll to position [0, 0]
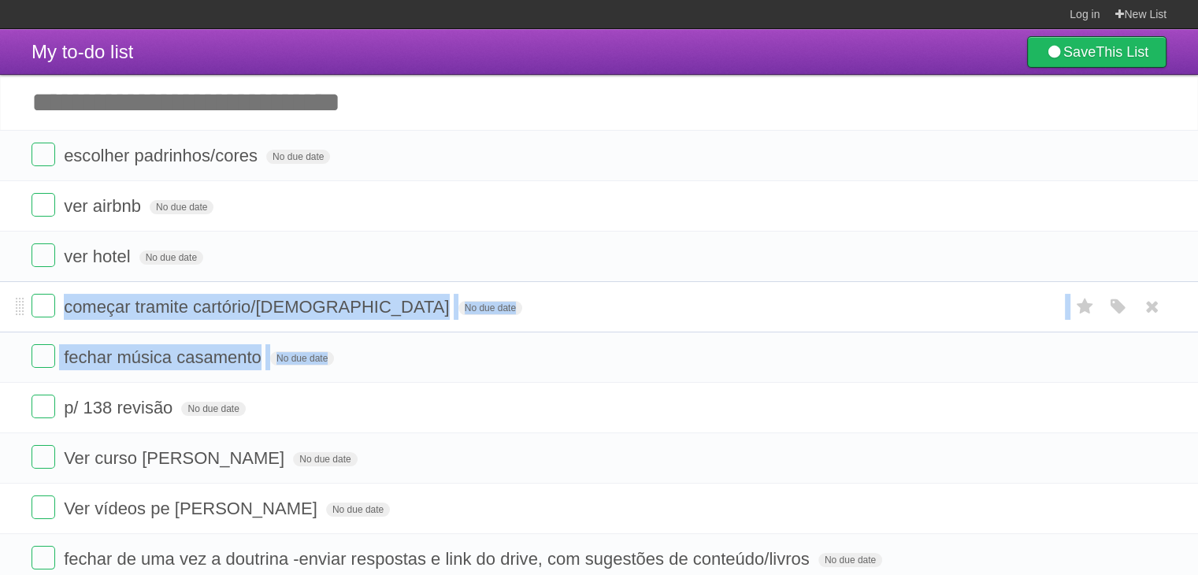
drag, startPoint x: 490, startPoint y: 305, endPoint x: 474, endPoint y: 313, distance: 17.6
click at [474, 313] on ul "escolher padrinhos/cores No due date White Red Blue Green Purple Orange ver air…" at bounding box center [599, 357] width 1198 height 455
click at [474, 313] on form "começar tramite cartório/[DEMOGRAPHIC_DATA] No due date White Red Blue Green Pu…" at bounding box center [599, 307] width 1135 height 26
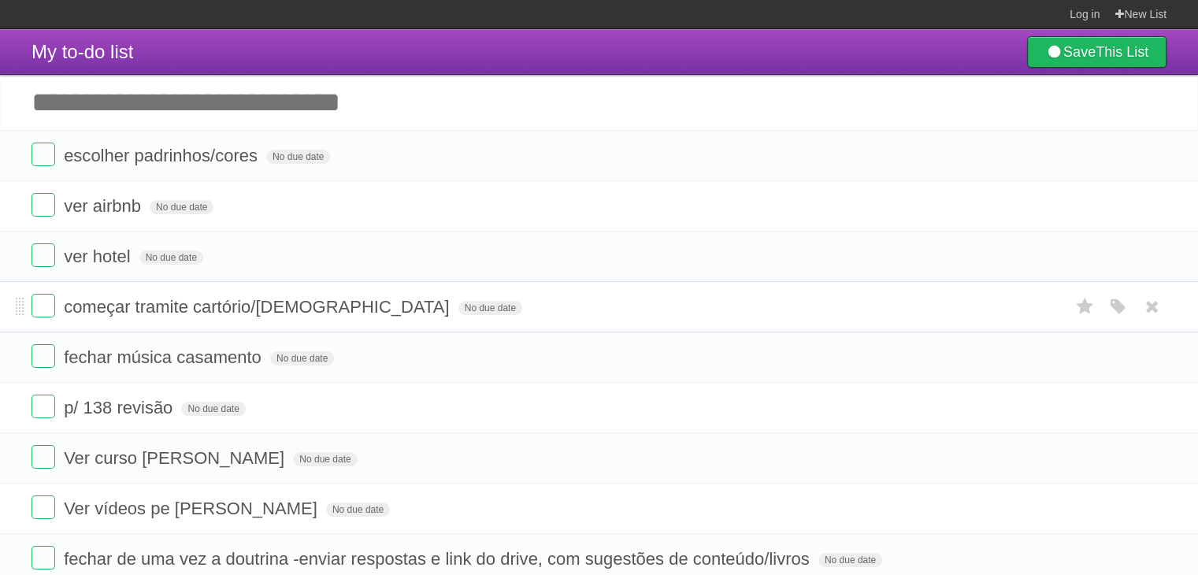
click at [474, 313] on form "começar tramite cartório/[DEMOGRAPHIC_DATA] No due date White Red Blue Green Pu…" at bounding box center [599, 307] width 1135 height 26
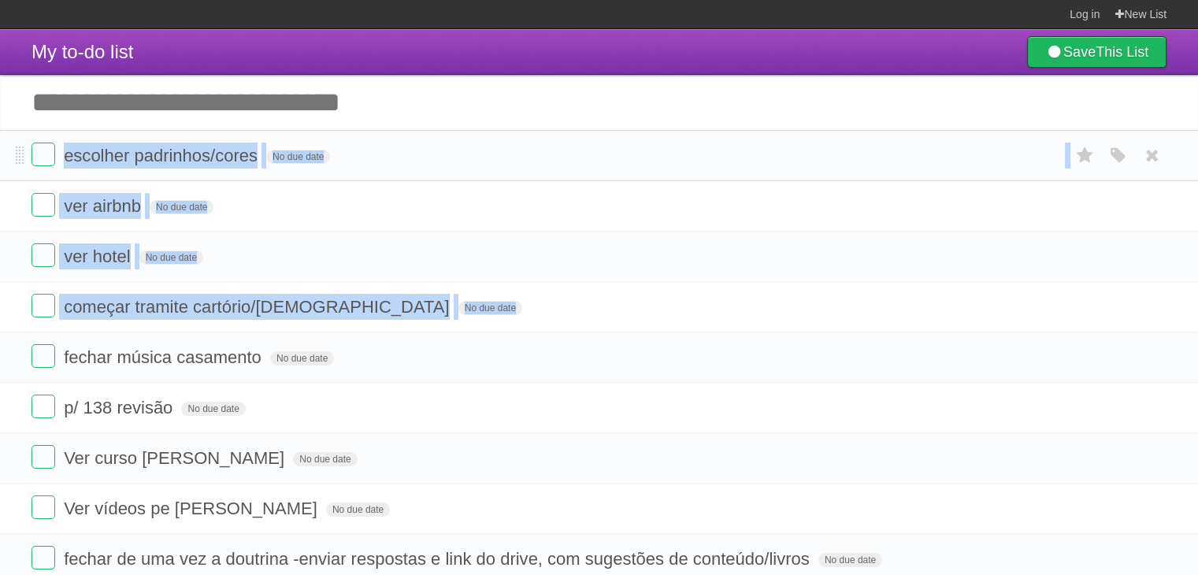
drag, startPoint x: 474, startPoint y: 313, endPoint x: 463, endPoint y: 153, distance: 160.3
click at [463, 153] on ul "escolher padrinhos/cores No due date White Red Blue Green Purple Orange ver air…" at bounding box center [599, 357] width 1198 height 455
click at [463, 153] on form "escolher padrinhos/cores No due date White Red Blue Green Purple Orange" at bounding box center [599, 156] width 1135 height 26
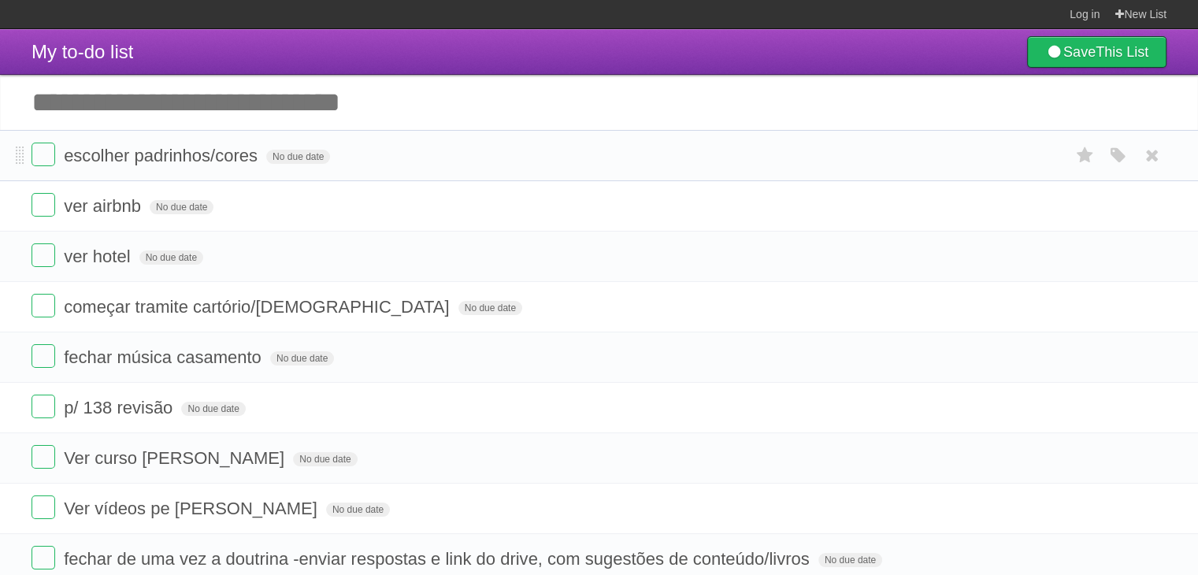
click at [463, 153] on form "escolher padrinhos/cores No due date White Red Blue Green Purple Orange" at bounding box center [599, 156] width 1135 height 26
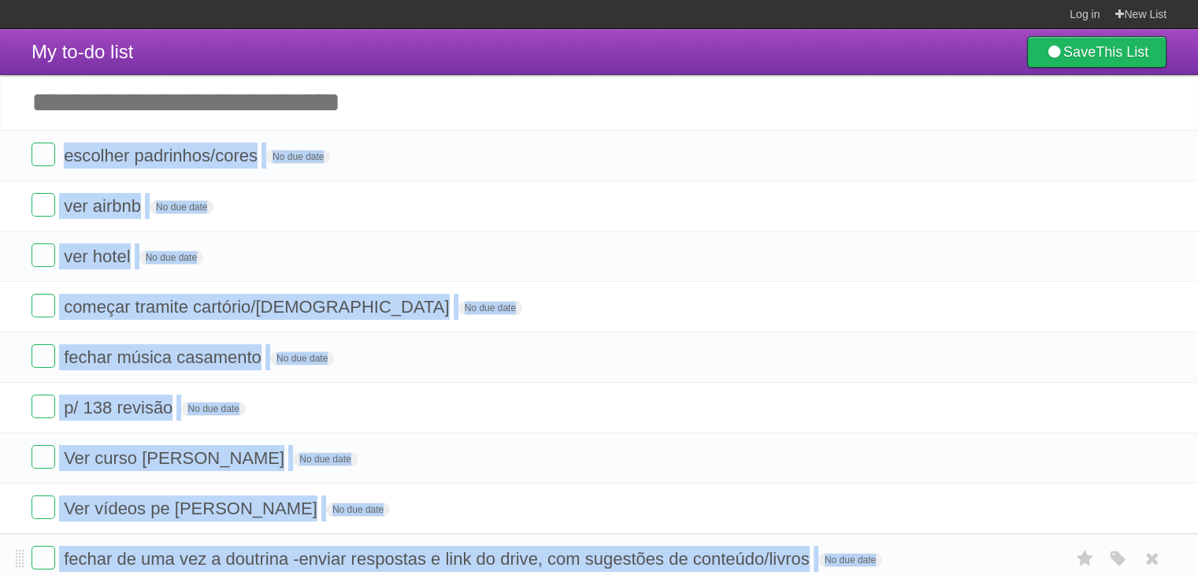
drag, startPoint x: 463, startPoint y: 153, endPoint x: 485, endPoint y: 546, distance: 393.7
click at [485, 546] on ul "escolher padrinhos/cores No due date White Red Blue Green Purple Orange ver air…" at bounding box center [599, 357] width 1198 height 455
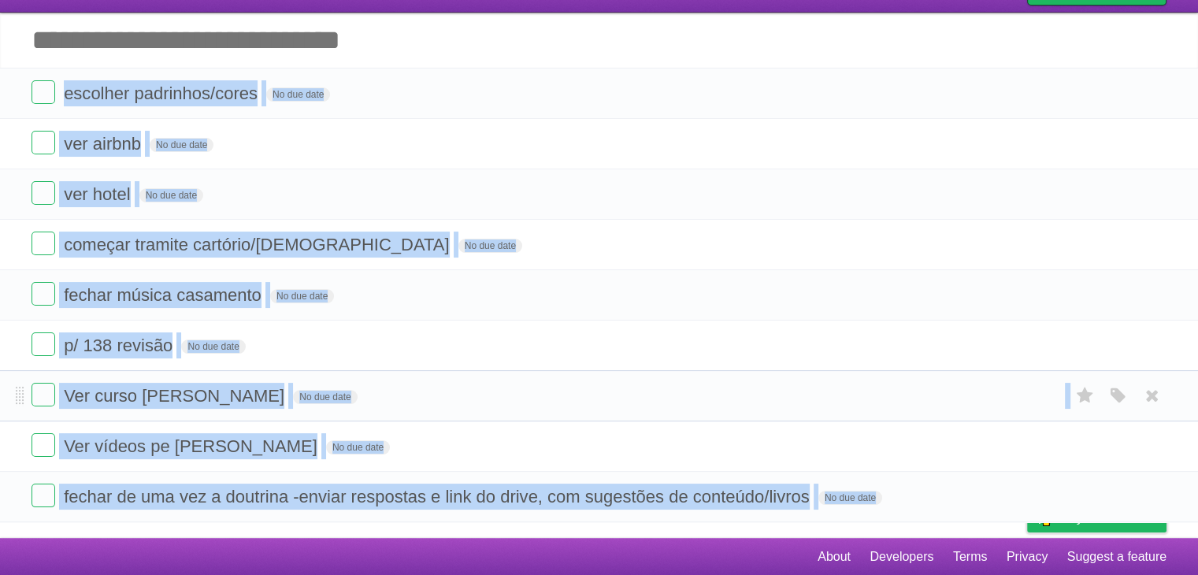
click at [492, 386] on form "Ver curso [PERSON_NAME] No due date White Red Blue Green Purple Orange" at bounding box center [599, 396] width 1135 height 26
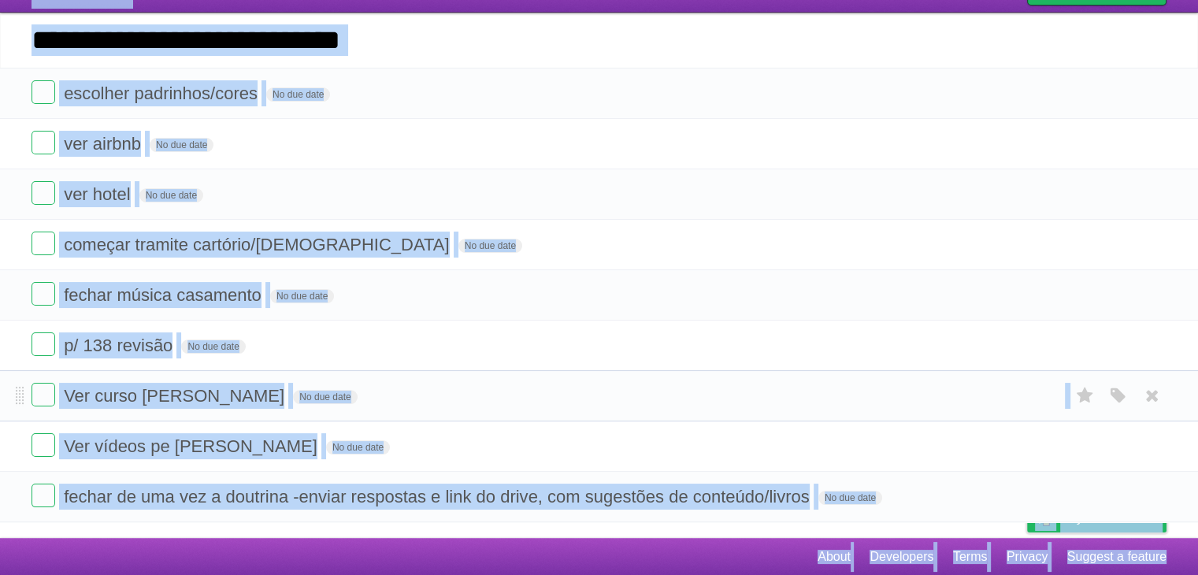
click at [492, 386] on form "Ver curso [PERSON_NAME] No due date White Red Blue Green Purple Orange" at bounding box center [599, 396] width 1135 height 26
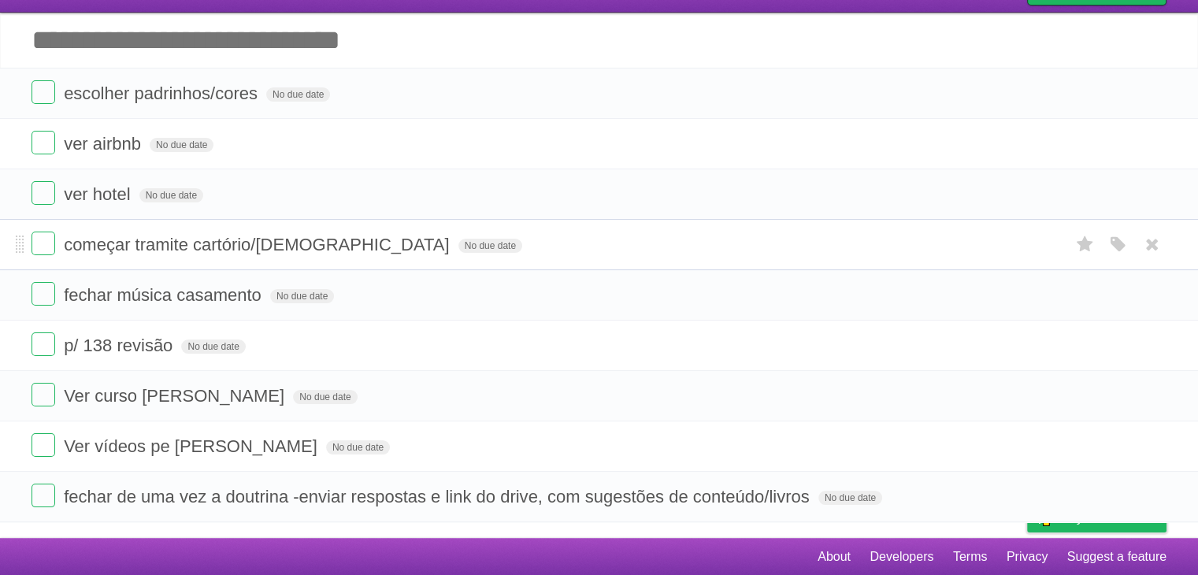
click at [435, 265] on li "começar tramite cartório/[DEMOGRAPHIC_DATA] No due date White Red Blue Green Pu…" at bounding box center [599, 244] width 1198 height 51
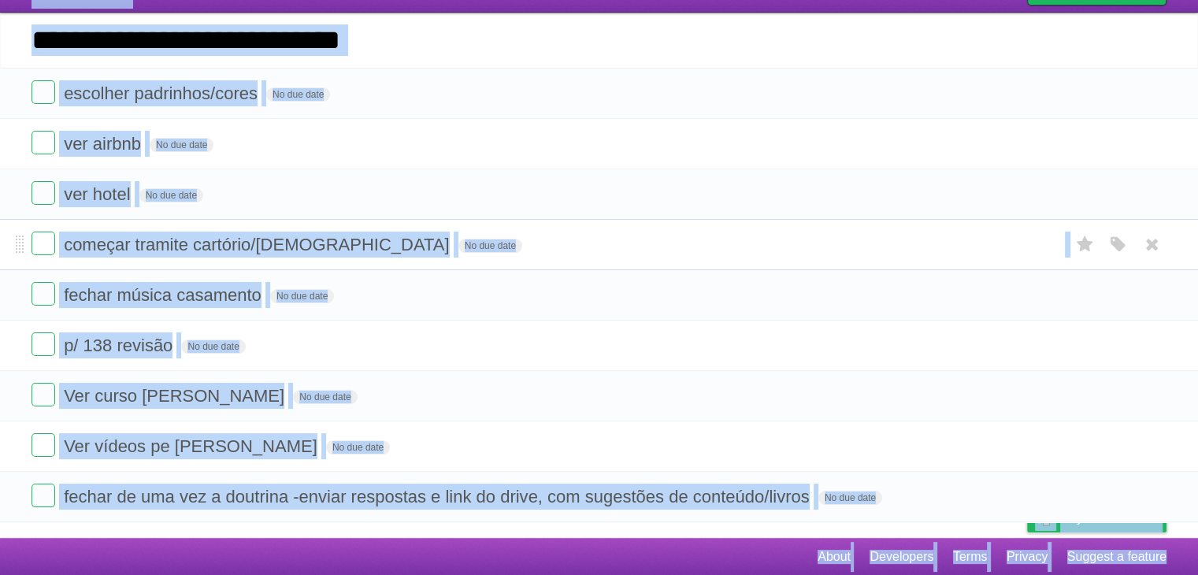
click at [435, 265] on li "começar tramite cartório/[DEMOGRAPHIC_DATA] No due date White Red Blue Green Pu…" at bounding box center [599, 244] width 1198 height 51
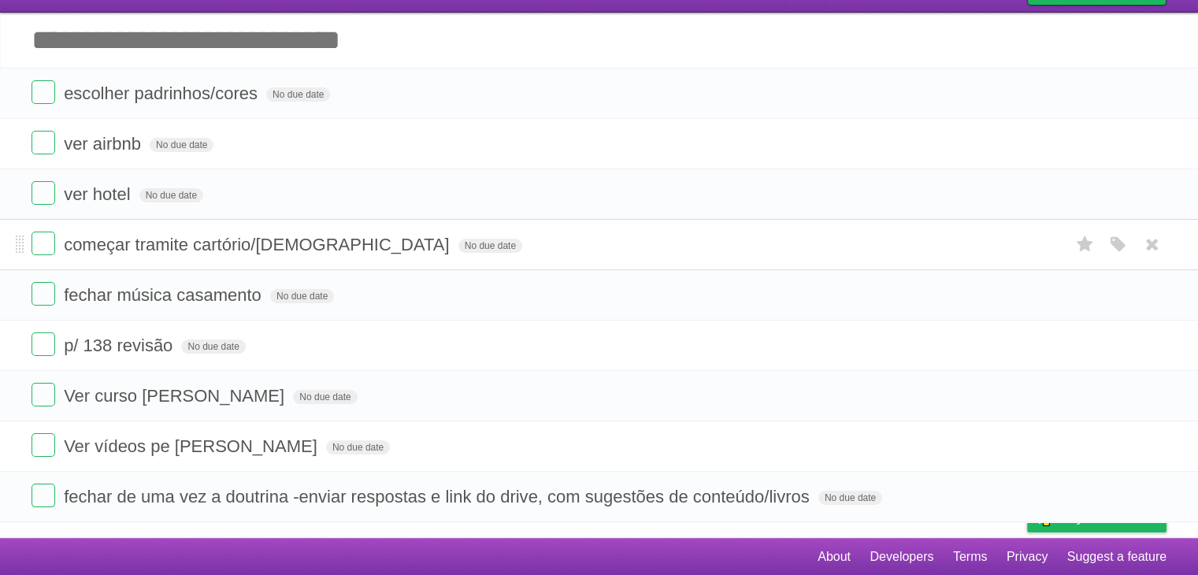
click at [435, 265] on li "começar tramite cartório/[DEMOGRAPHIC_DATA] No due date White Red Blue Green Pu…" at bounding box center [599, 244] width 1198 height 51
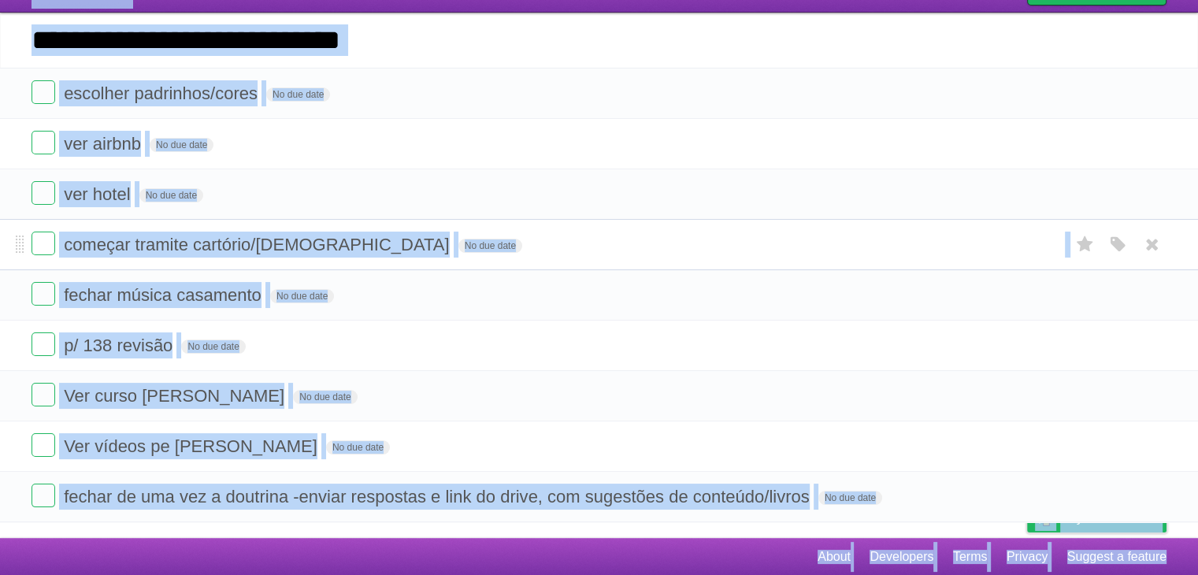
click at [435, 265] on li "começar tramite cartório/[DEMOGRAPHIC_DATA] No due date White Red Blue Green Pu…" at bounding box center [599, 244] width 1198 height 51
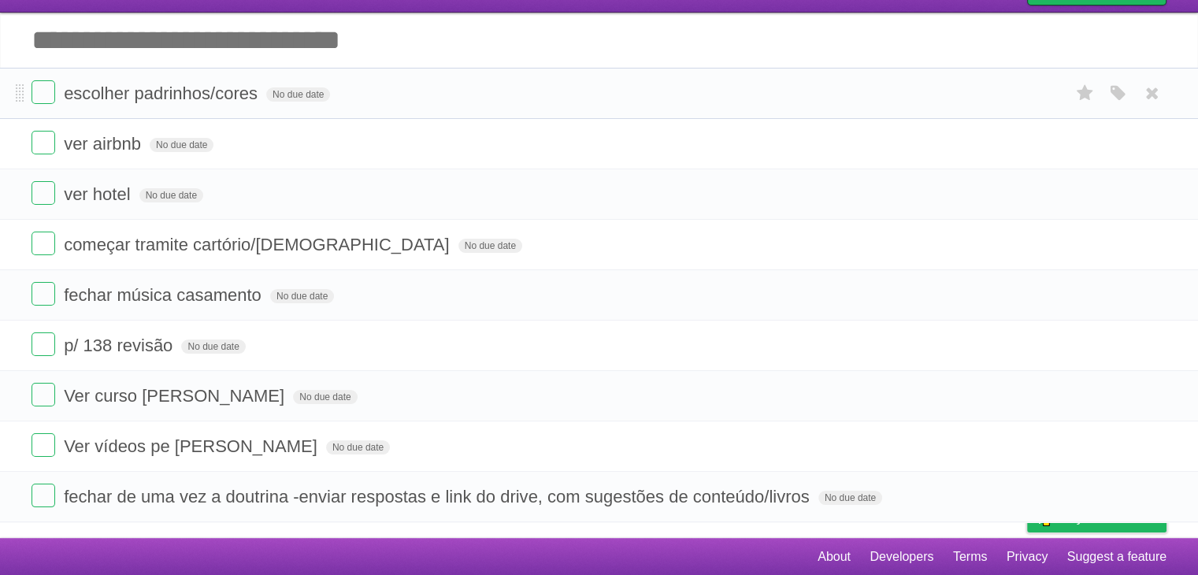
click at [391, 83] on form "escolher padrinhos/cores No due date White Red Blue Green Purple Orange" at bounding box center [599, 93] width 1135 height 26
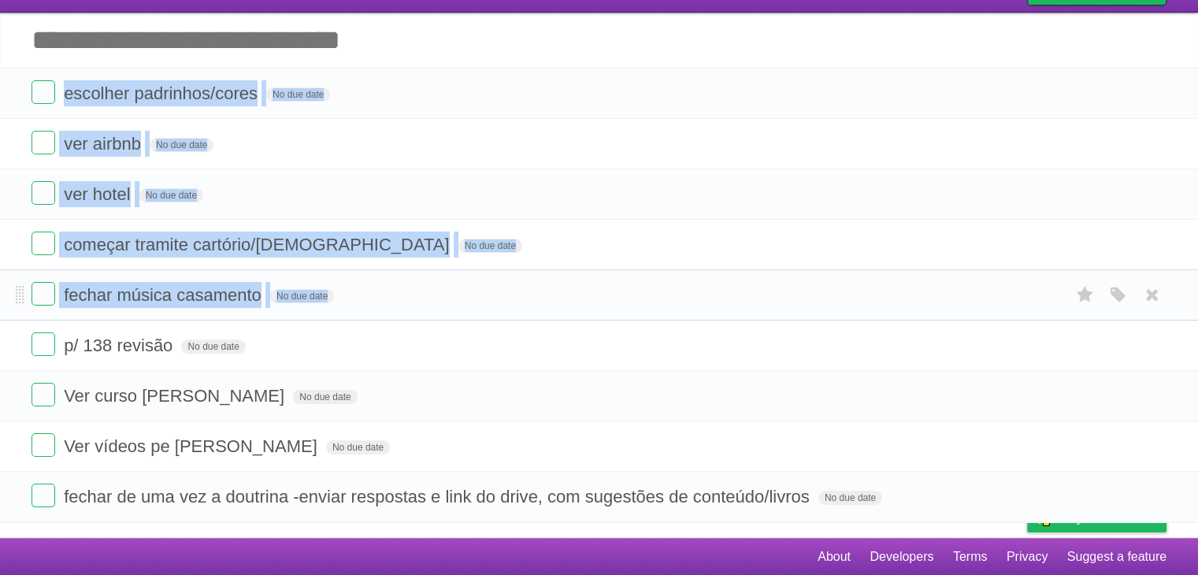
drag, startPoint x: 391, startPoint y: 83, endPoint x: 406, endPoint y: 301, distance: 218.7
click at [406, 301] on ul "escolher padrinhos/cores No due date White Red Blue Green Purple Orange ver air…" at bounding box center [599, 295] width 1198 height 455
click at [406, 301] on form "fechar música casamento No due date White Red Blue Green Purple Orange" at bounding box center [599, 295] width 1135 height 26
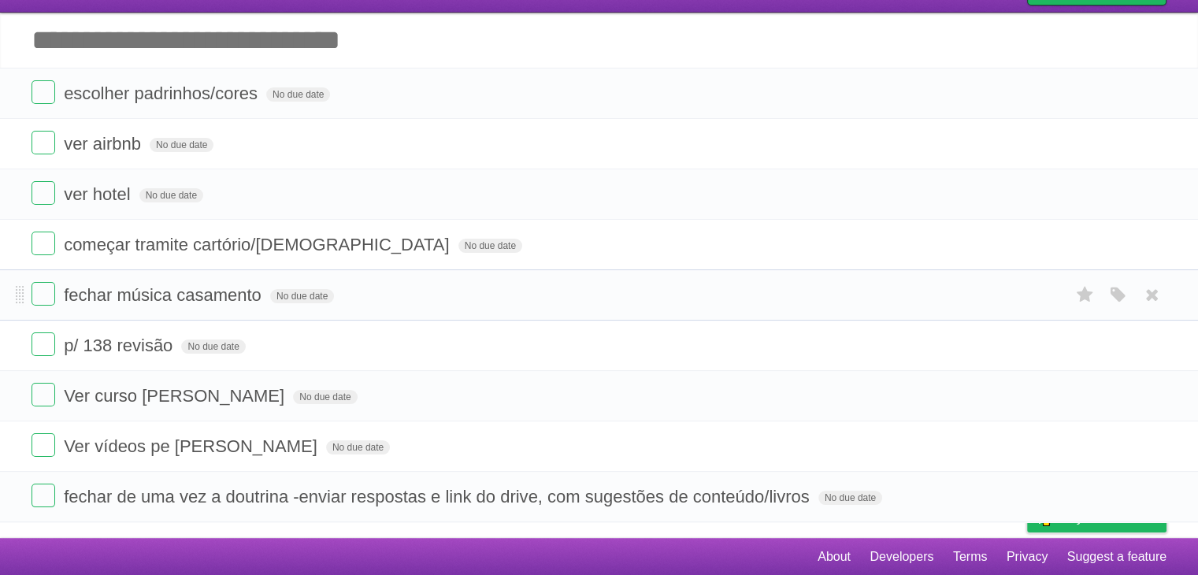
click at [406, 301] on form "fechar música casamento No due date White Red Blue Green Purple Orange" at bounding box center [599, 295] width 1135 height 26
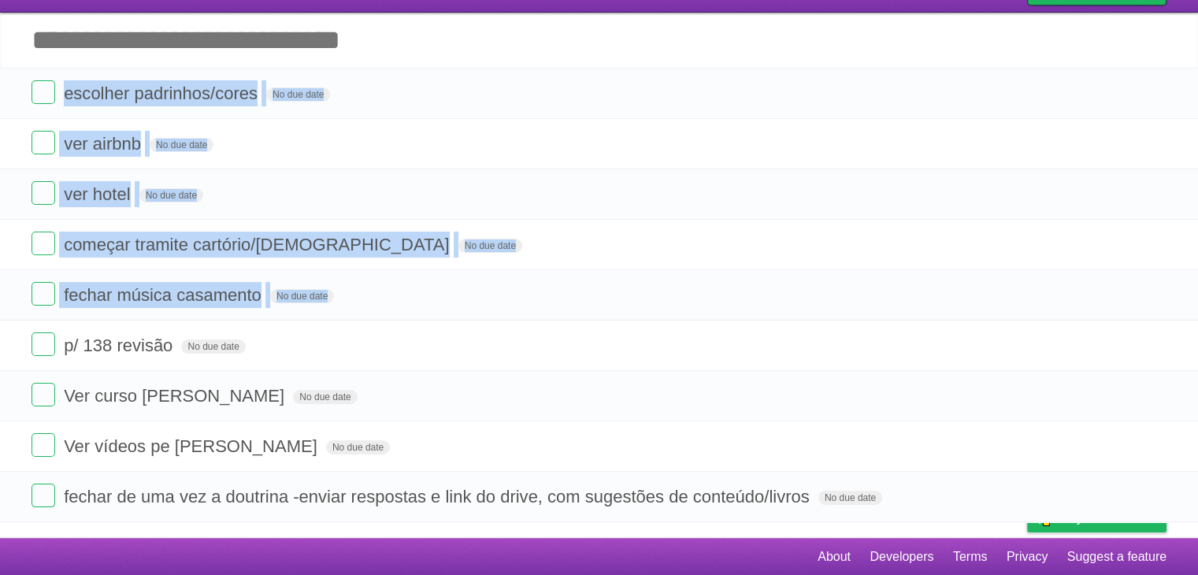
scroll to position [0, 0]
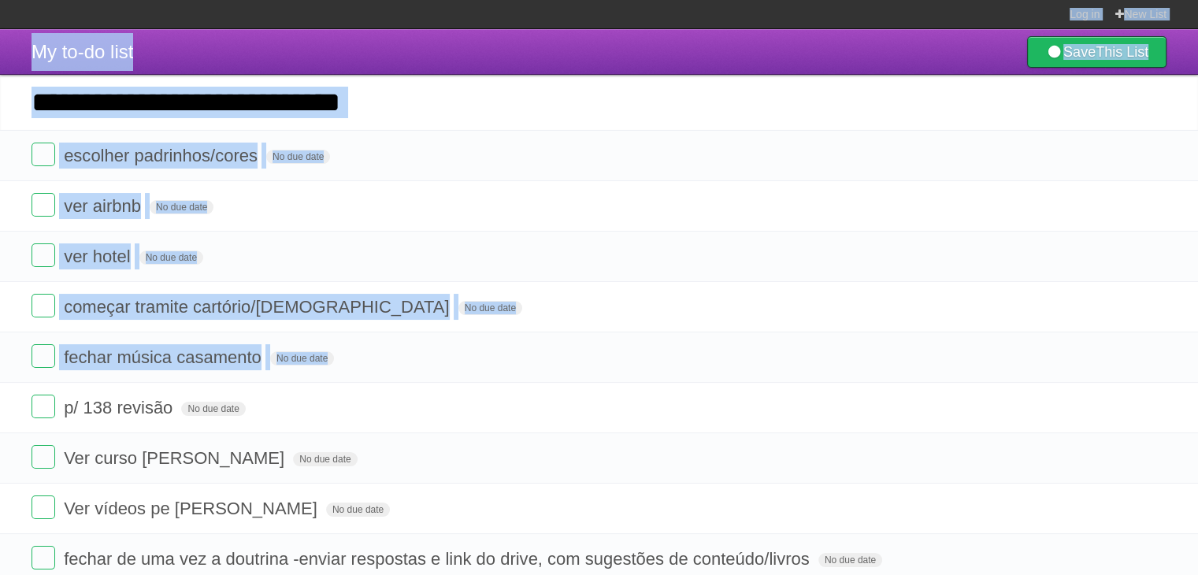
drag, startPoint x: 406, startPoint y: 301, endPoint x: 366, endPoint y: -32, distance: 334.8
click at [366, 0] on html "Log in New List Log in Save list Create a new list My to-do list Save This List…" at bounding box center [599, 319] width 1198 height 638
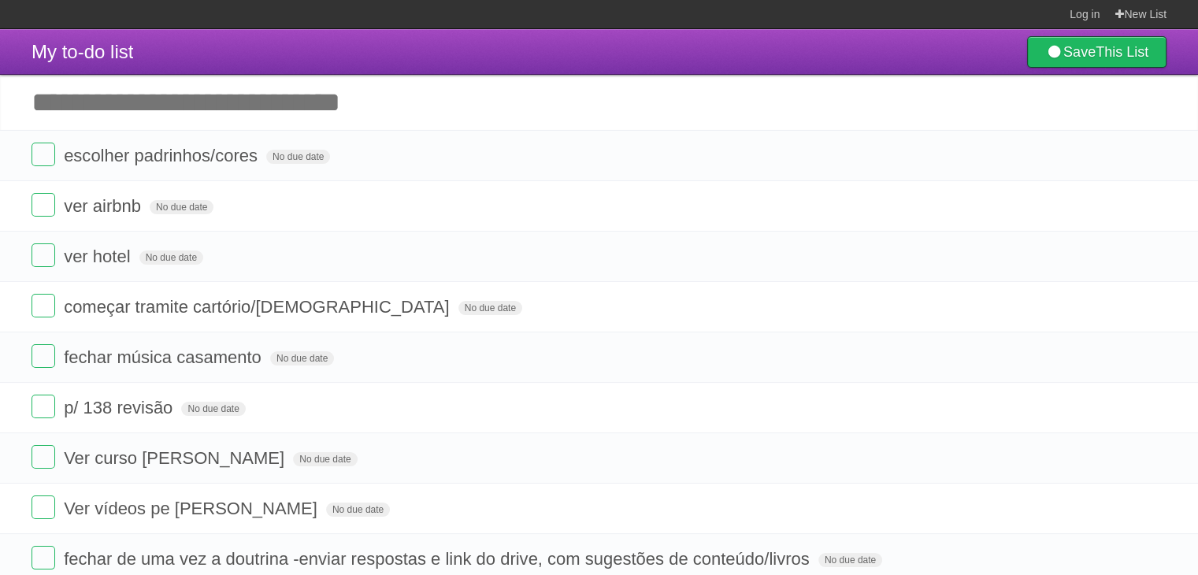
click at [413, 6] on section "Log in New List" at bounding box center [599, 14] width 1198 height 29
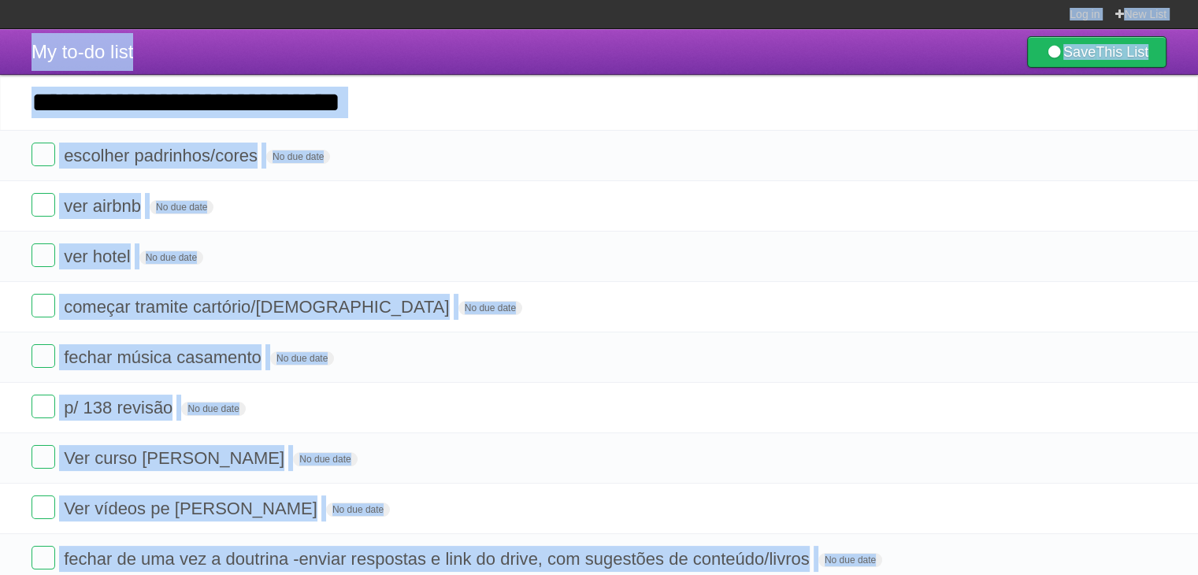
scroll to position [62, 0]
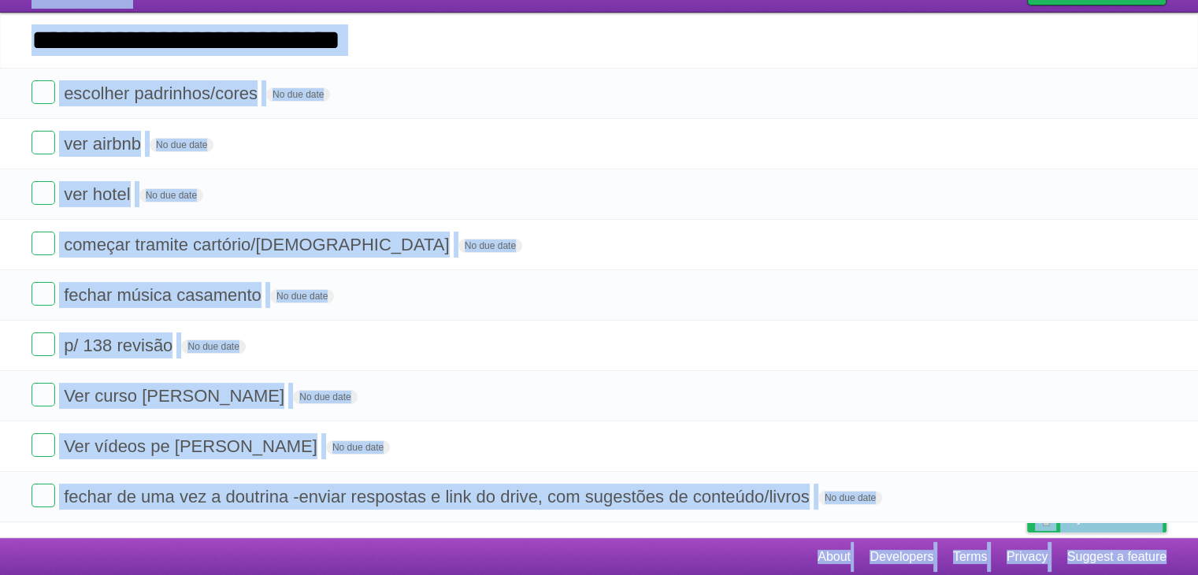
drag, startPoint x: 413, startPoint y: 6, endPoint x: 455, endPoint y: 550, distance: 546.0
click at [455, 550] on body "Log in New List Log in Save list Create a new list My to-do list Save This List…" at bounding box center [599, 257] width 1198 height 638
click at [455, 550] on footer "About Developers Terms Privacy Suggest a feature" at bounding box center [599, 557] width 1198 height 38
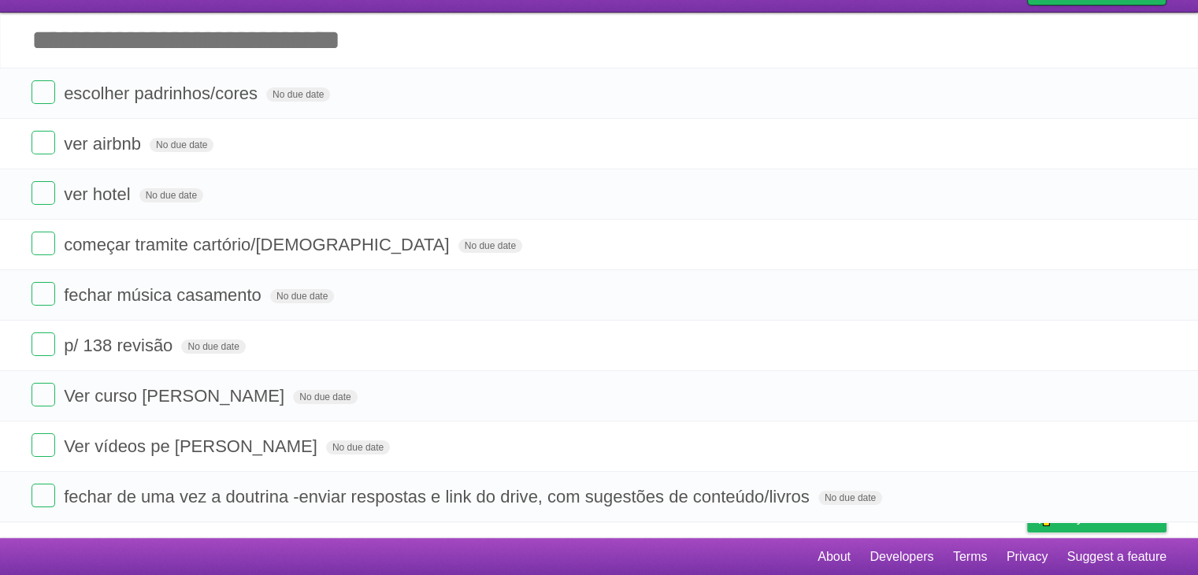
click at [455, 550] on footer "About Developers Terms Privacy Suggest a feature" at bounding box center [599, 557] width 1198 height 38
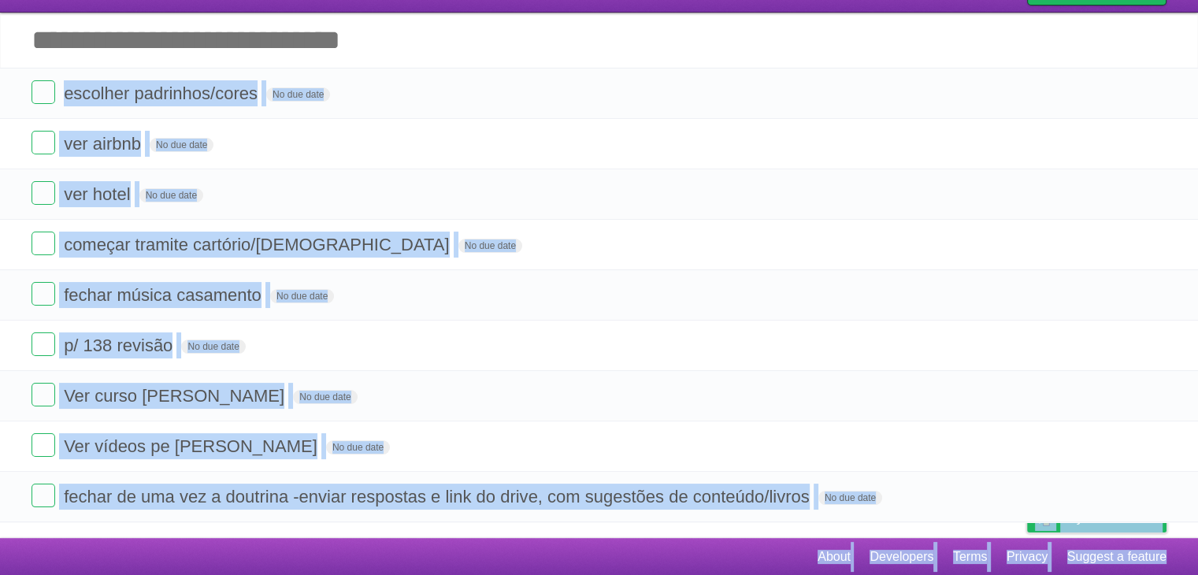
scroll to position [0, 0]
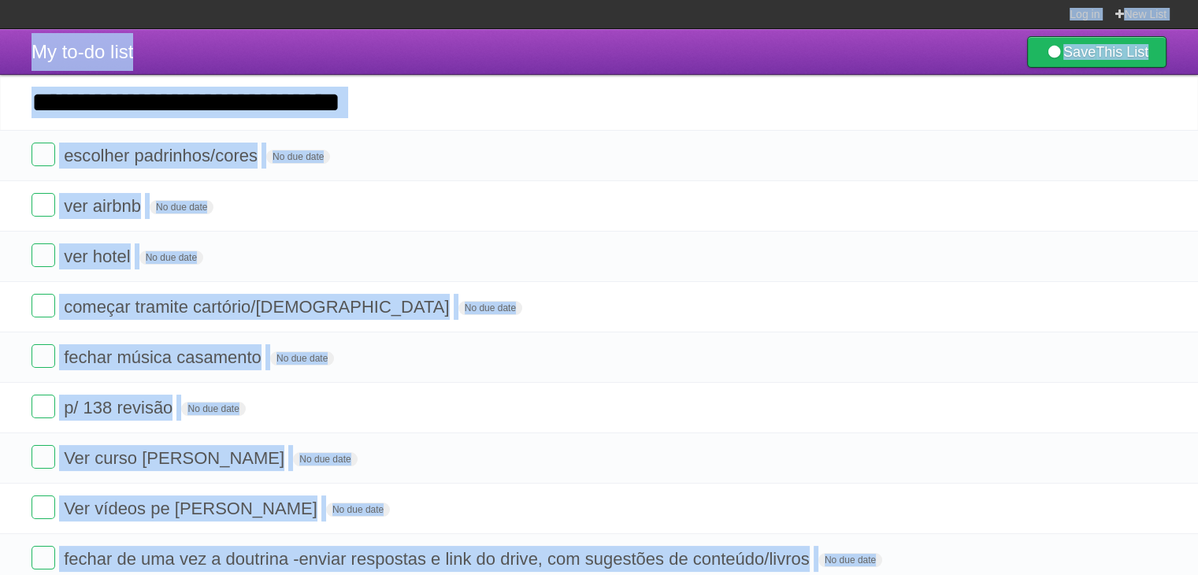
drag, startPoint x: 455, startPoint y: 550, endPoint x: 495, endPoint y: -69, distance: 619.6
click at [495, 0] on html "Log in New List Log in Save list Create a new list My to-do list Save This List…" at bounding box center [599, 319] width 1198 height 638
click at [439, 295] on form "começar tramite cartório/[DEMOGRAPHIC_DATA] No due date White Red Blue Green Pu…" at bounding box center [599, 307] width 1135 height 26
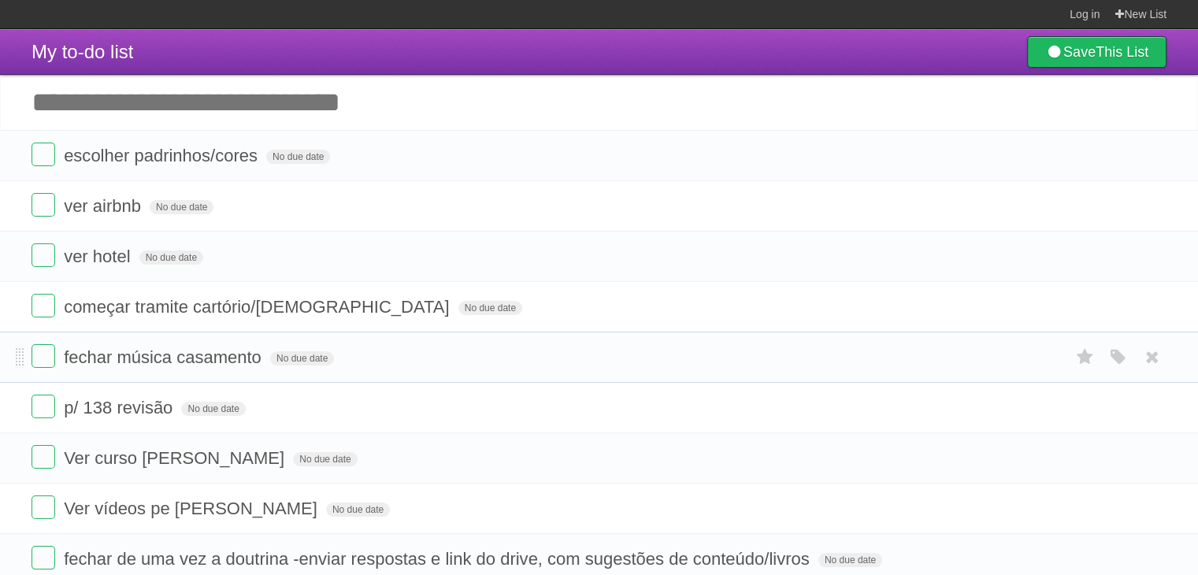
click at [443, 355] on form "fechar música casamento No due date White Red Blue Green Purple Orange" at bounding box center [599, 357] width 1135 height 26
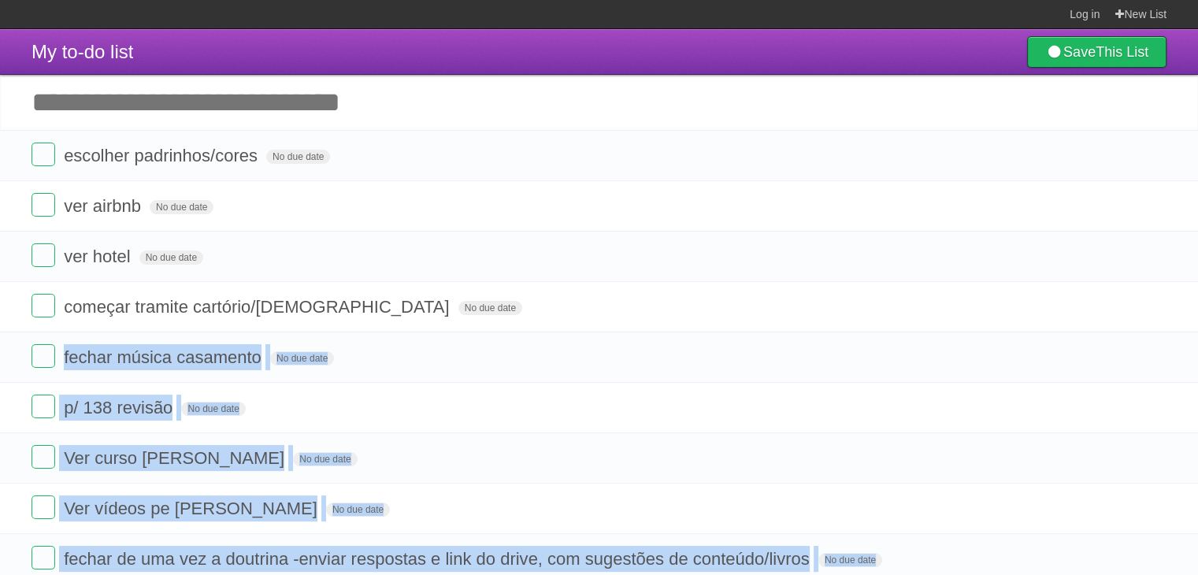
scroll to position [62, 0]
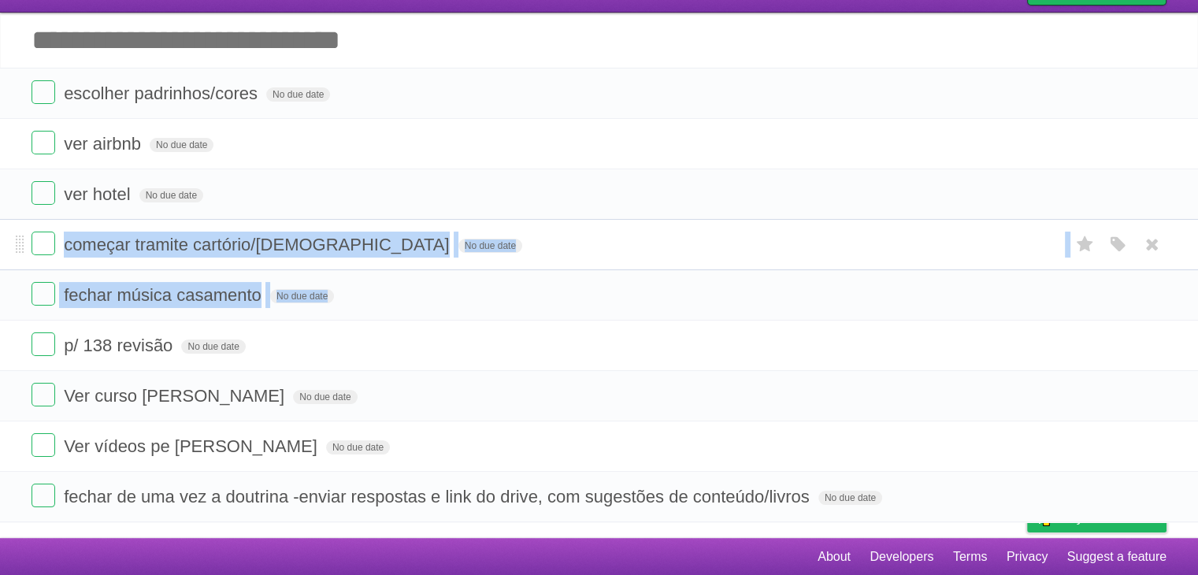
drag, startPoint x: 443, startPoint y: 355, endPoint x: 429, endPoint y: 230, distance: 126.1
click at [429, 230] on ul "escolher padrinhos/cores No due date White Red Blue Green Purple Orange ver air…" at bounding box center [599, 295] width 1198 height 455
click at [439, 291] on form "fechar música casamento No due date White Red Blue Green Purple Orange" at bounding box center [599, 295] width 1135 height 26
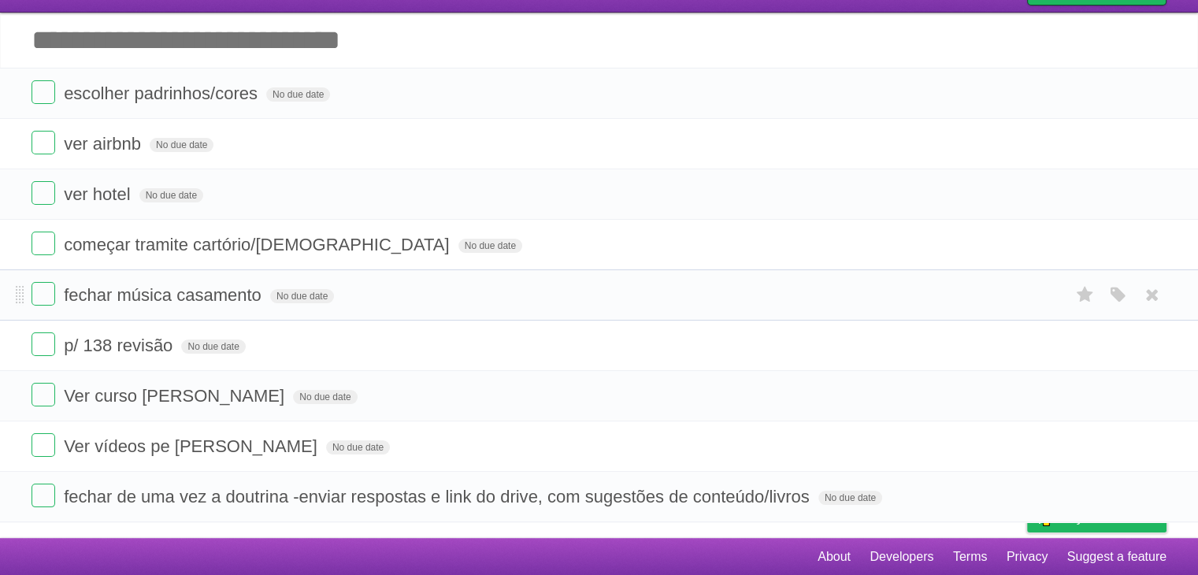
click at [439, 291] on form "fechar música casamento No due date White Red Blue Green Purple Orange" at bounding box center [599, 295] width 1135 height 26
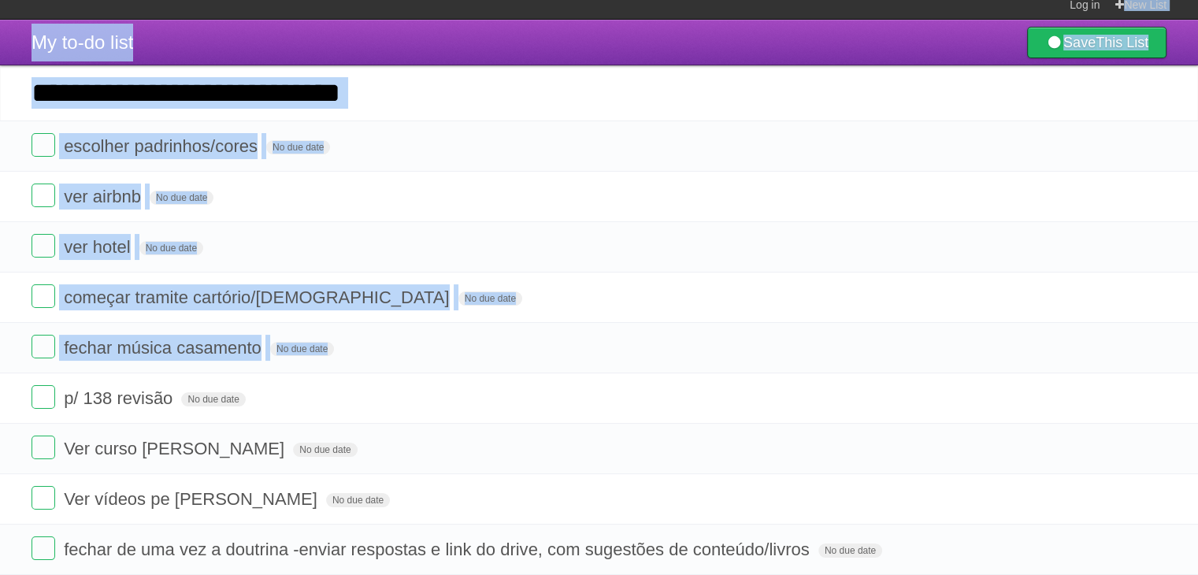
scroll to position [0, 0]
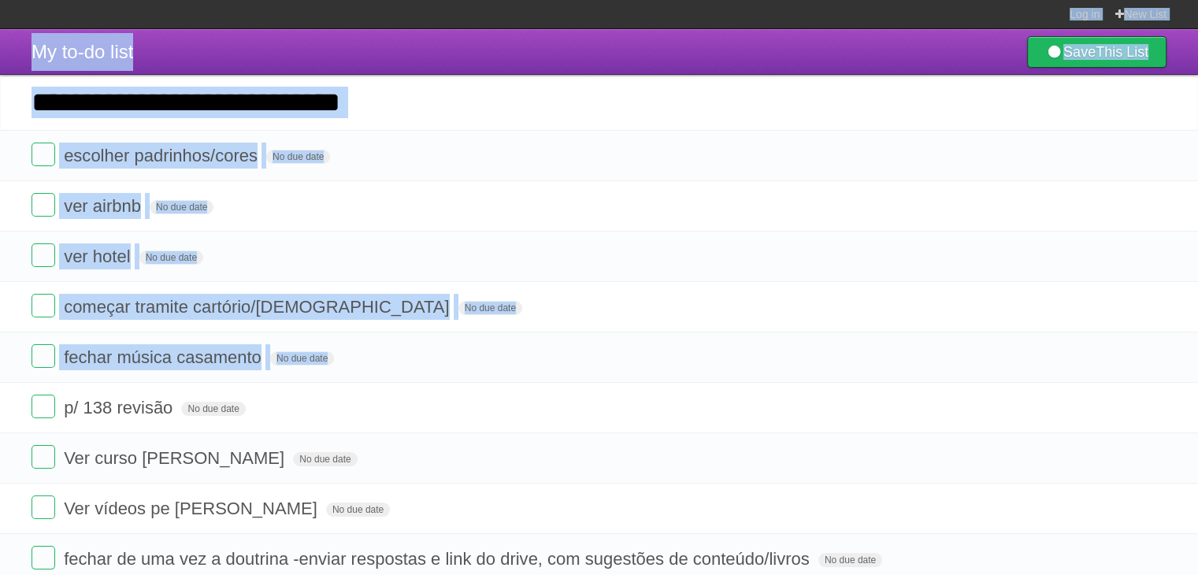
drag, startPoint x: 439, startPoint y: 291, endPoint x: 438, endPoint y: -3, distance: 293.8
click at [438, 0] on html "Log in New List Log in Save list Create a new list My to-do list Save This List…" at bounding box center [599, 319] width 1198 height 638
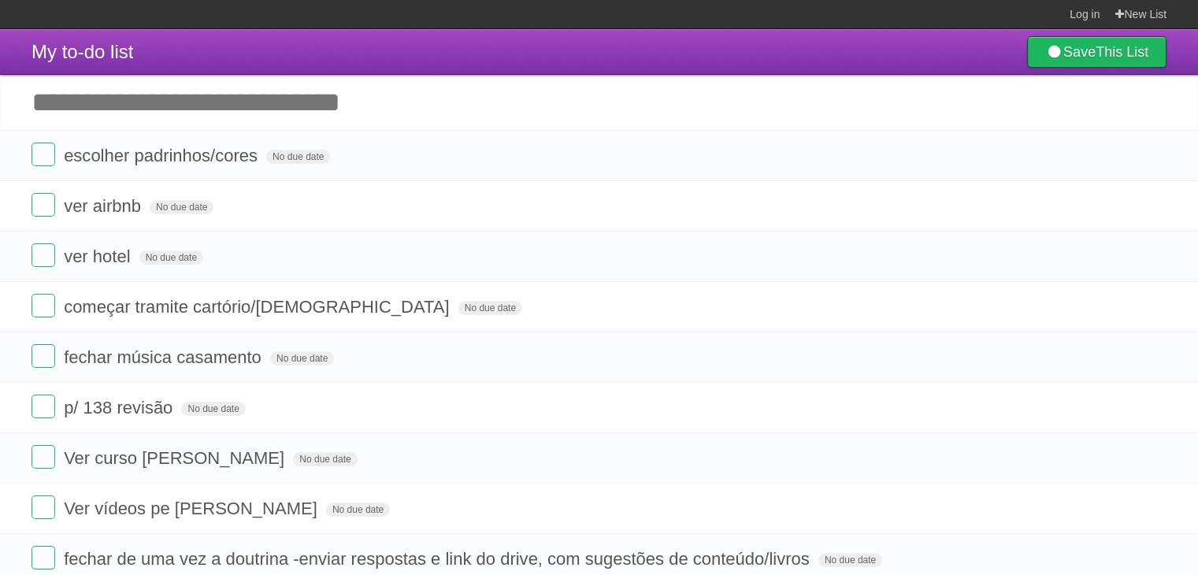
click at [457, 7] on section "Log in New List" at bounding box center [599, 14] width 1198 height 29
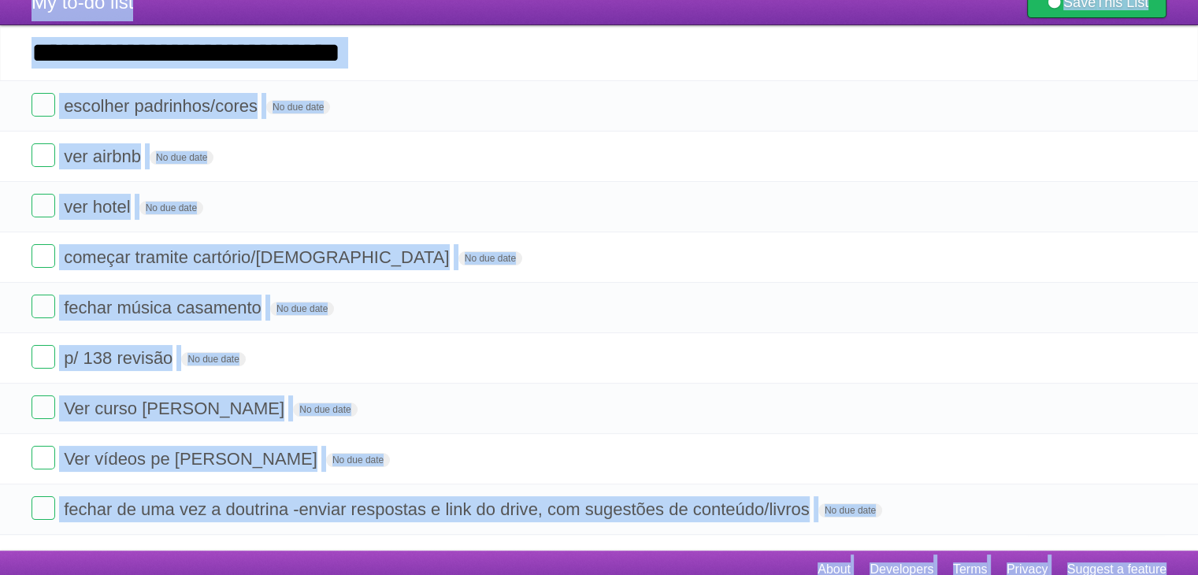
scroll to position [62, 0]
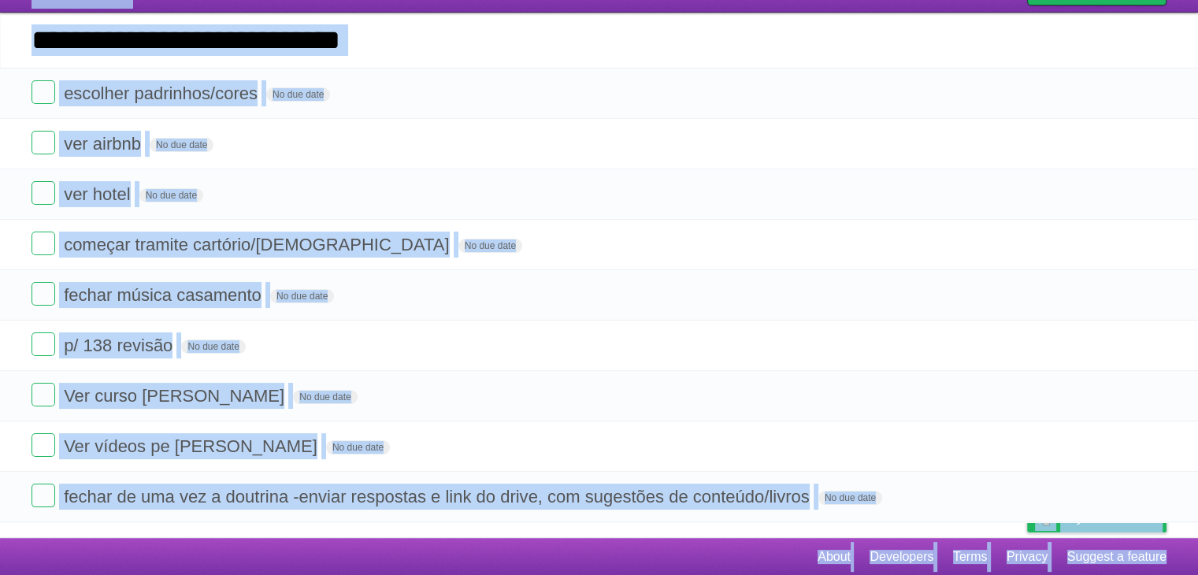
drag, startPoint x: 457, startPoint y: 7, endPoint x: 513, endPoint y: 566, distance: 561.3
click at [513, 566] on body "Log in New List Log in Save list Create a new list My to-do list Save This List…" at bounding box center [599, 257] width 1198 height 638
click at [513, 566] on footer "About Developers Terms Privacy Suggest a feature" at bounding box center [599, 557] width 1198 height 38
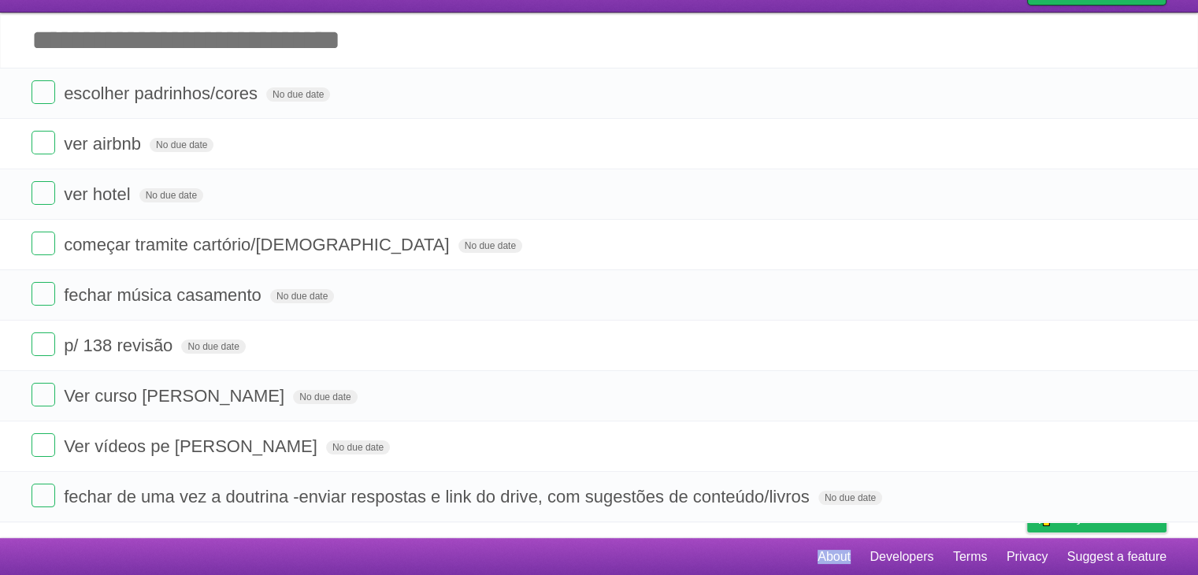
click at [513, 566] on footer "About Developers Terms Privacy Suggest a feature" at bounding box center [599, 557] width 1198 height 38
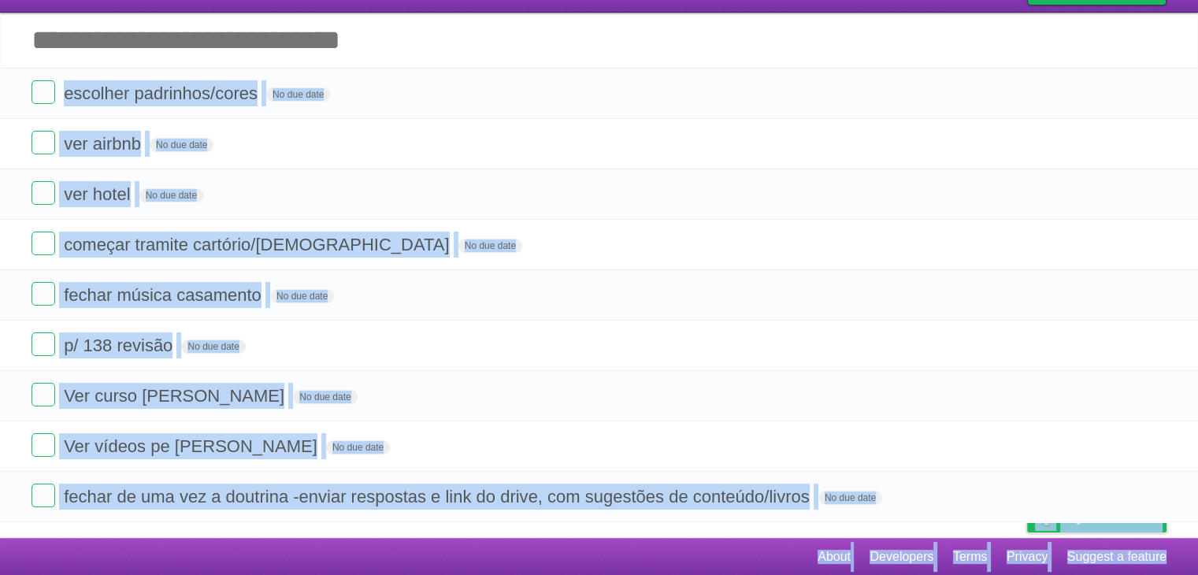
scroll to position [0, 0]
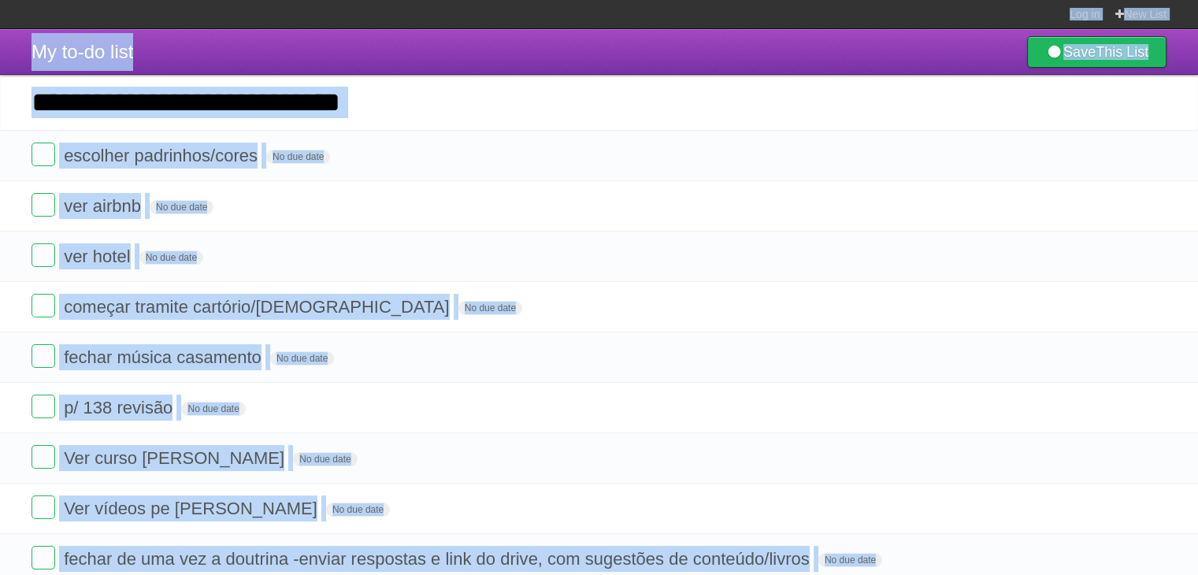
drag, startPoint x: 513, startPoint y: 566, endPoint x: 533, endPoint y: -69, distance: 634.4
click at [533, 0] on html "Log in New List Log in Save list Create a new list My to-do list Save This List…" at bounding box center [599, 319] width 1198 height 638
click at [494, 242] on li "ver hotel No due date White Red Blue Green Purple Orange" at bounding box center [599, 256] width 1198 height 51
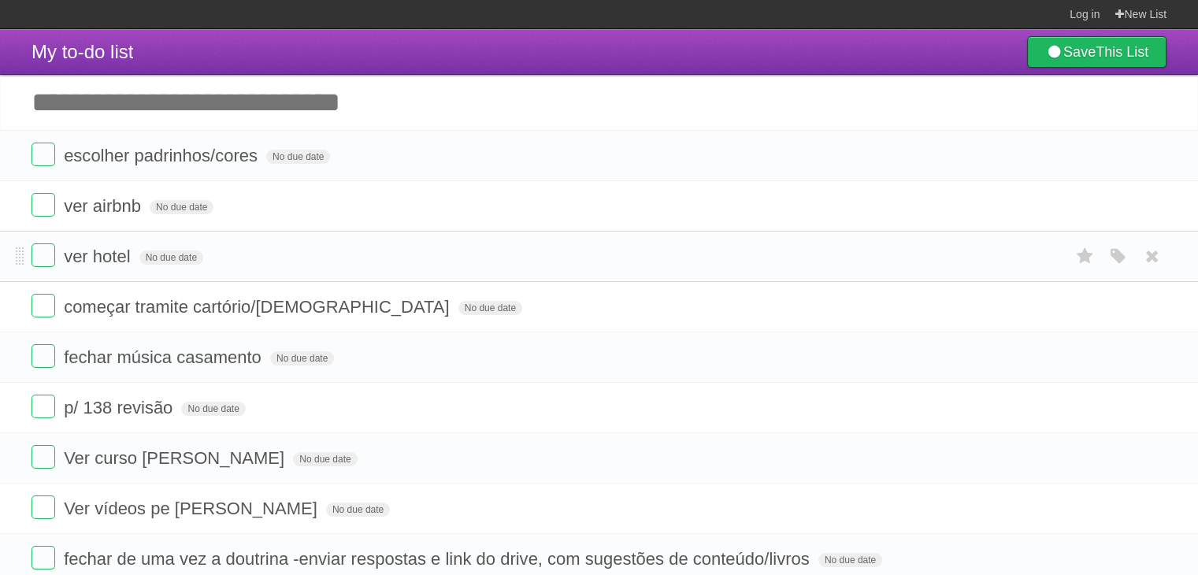
click at [494, 242] on li "ver hotel No due date White Red Blue Green Purple Orange" at bounding box center [599, 256] width 1198 height 51
drag, startPoint x: 494, startPoint y: 242, endPoint x: 521, endPoint y: 250, distance: 27.9
click at [521, 250] on li "ver hotel No due date White Red Blue Green Purple Orange" at bounding box center [599, 256] width 1198 height 51
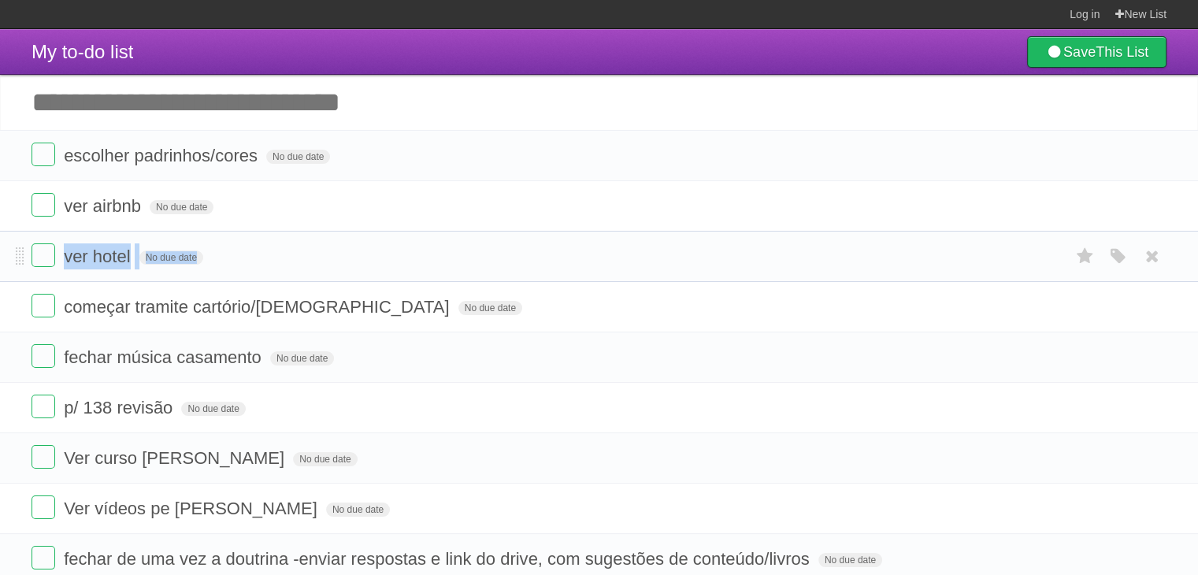
click at [521, 250] on form "ver hotel No due date White Red Blue Green Purple Orange" at bounding box center [599, 256] width 1135 height 26
